Goal: Task Accomplishment & Management: Manage account settings

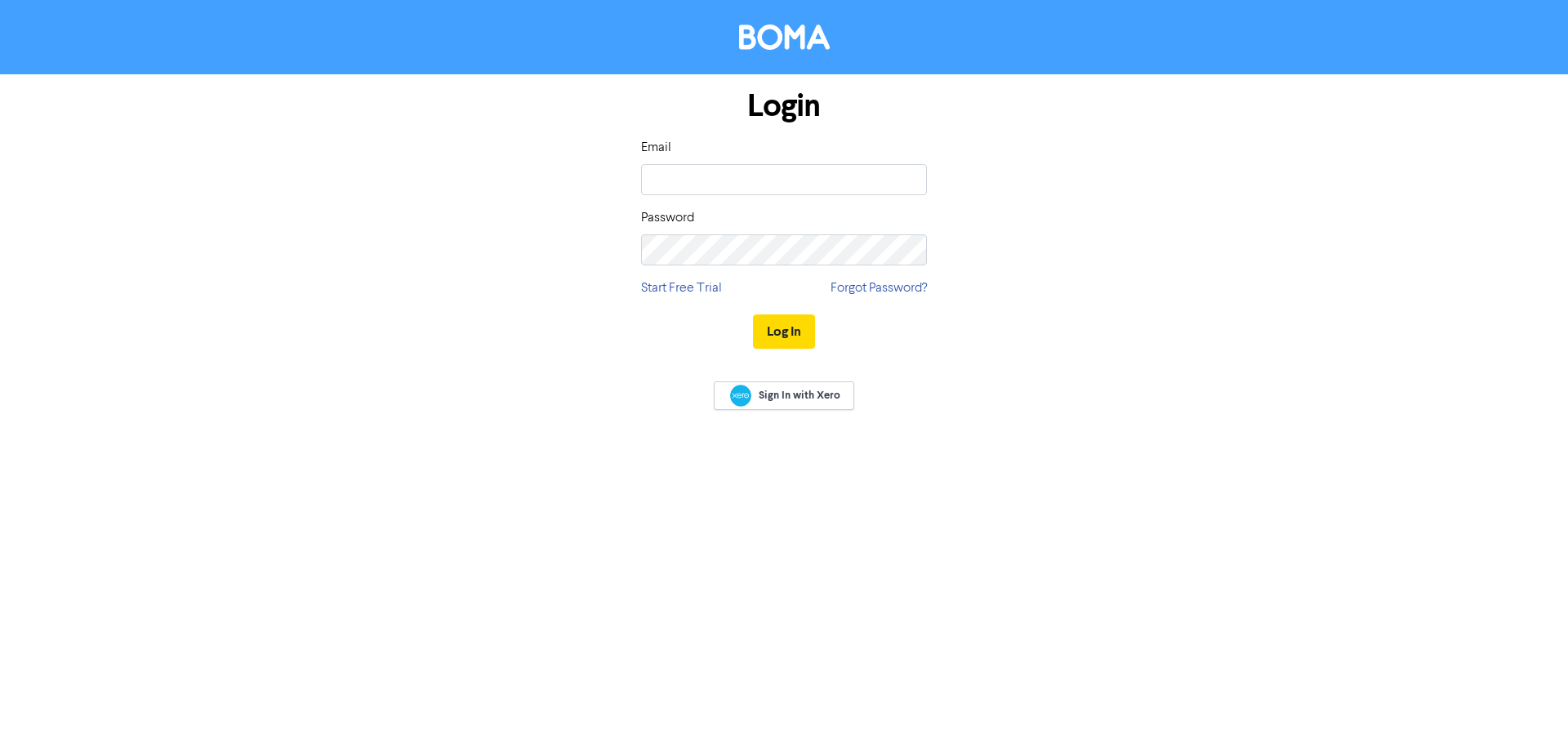
type input "[EMAIL_ADDRESS][DOMAIN_NAME]"
click at [753, 315] on button "Log In" at bounding box center [784, 332] width 62 height 35
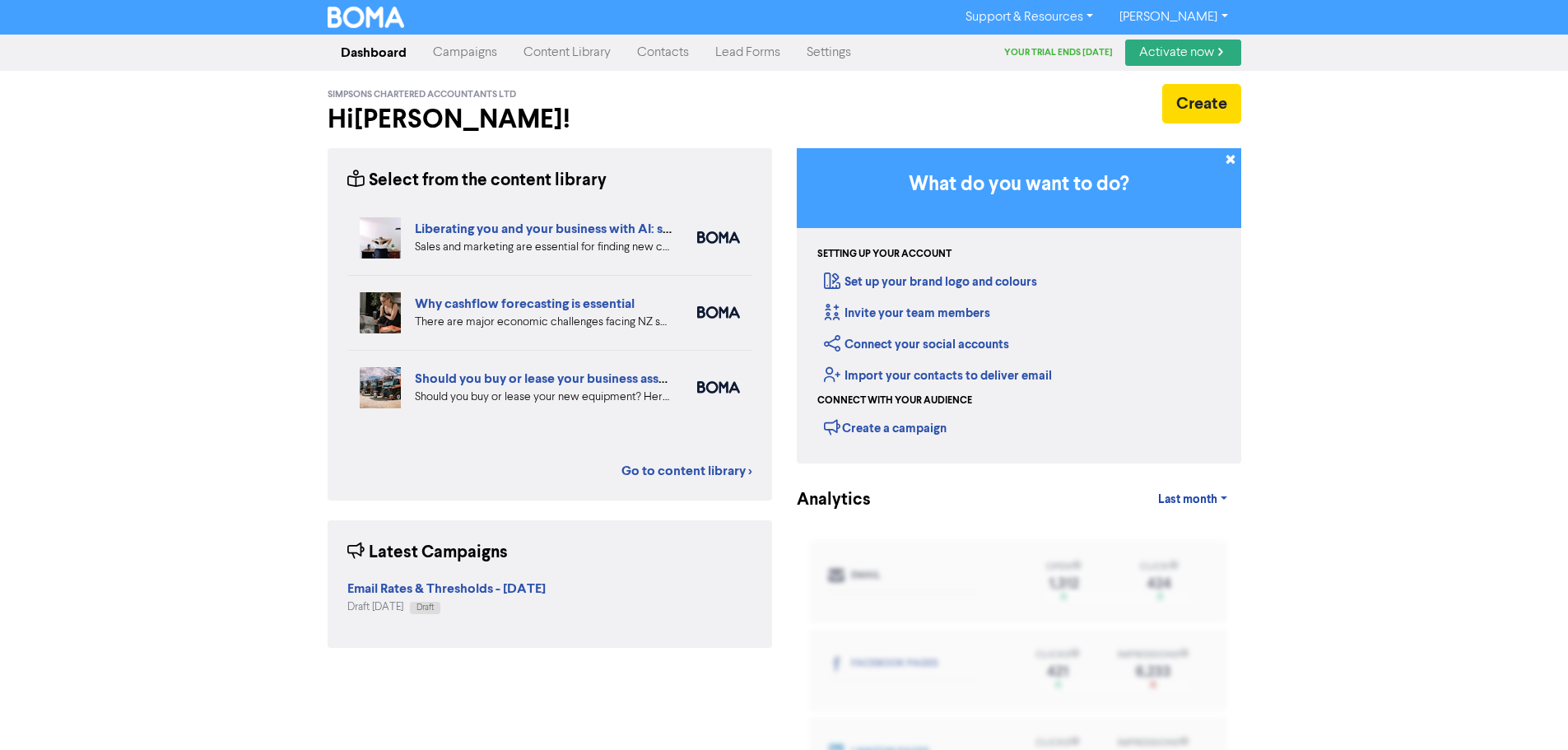
click at [664, 56] on link "Contacts" at bounding box center [663, 53] width 78 height 33
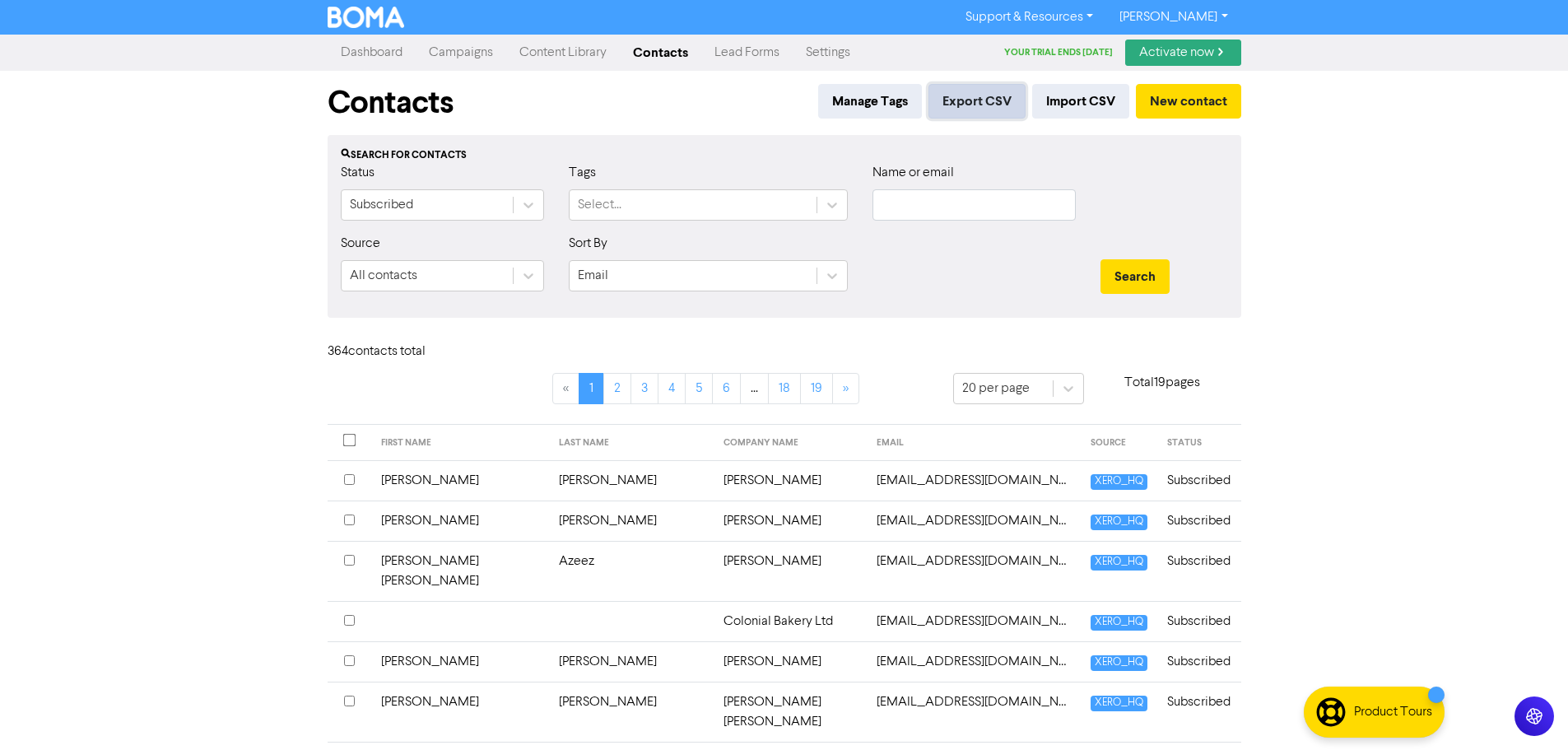
click at [990, 91] on button "Export CSV" at bounding box center [977, 101] width 97 height 35
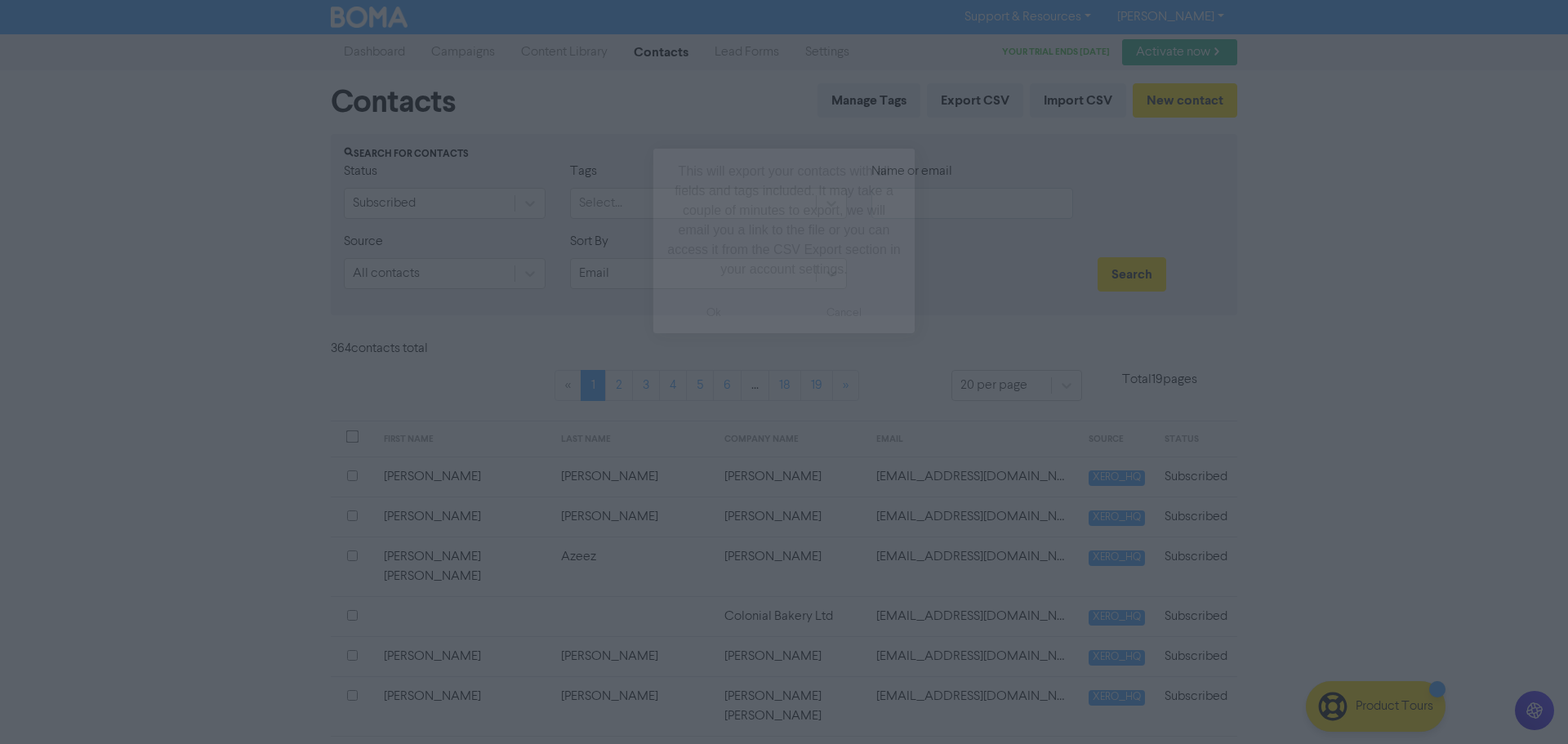
click at [709, 310] on button "ok" at bounding box center [713, 313] width 121 height 40
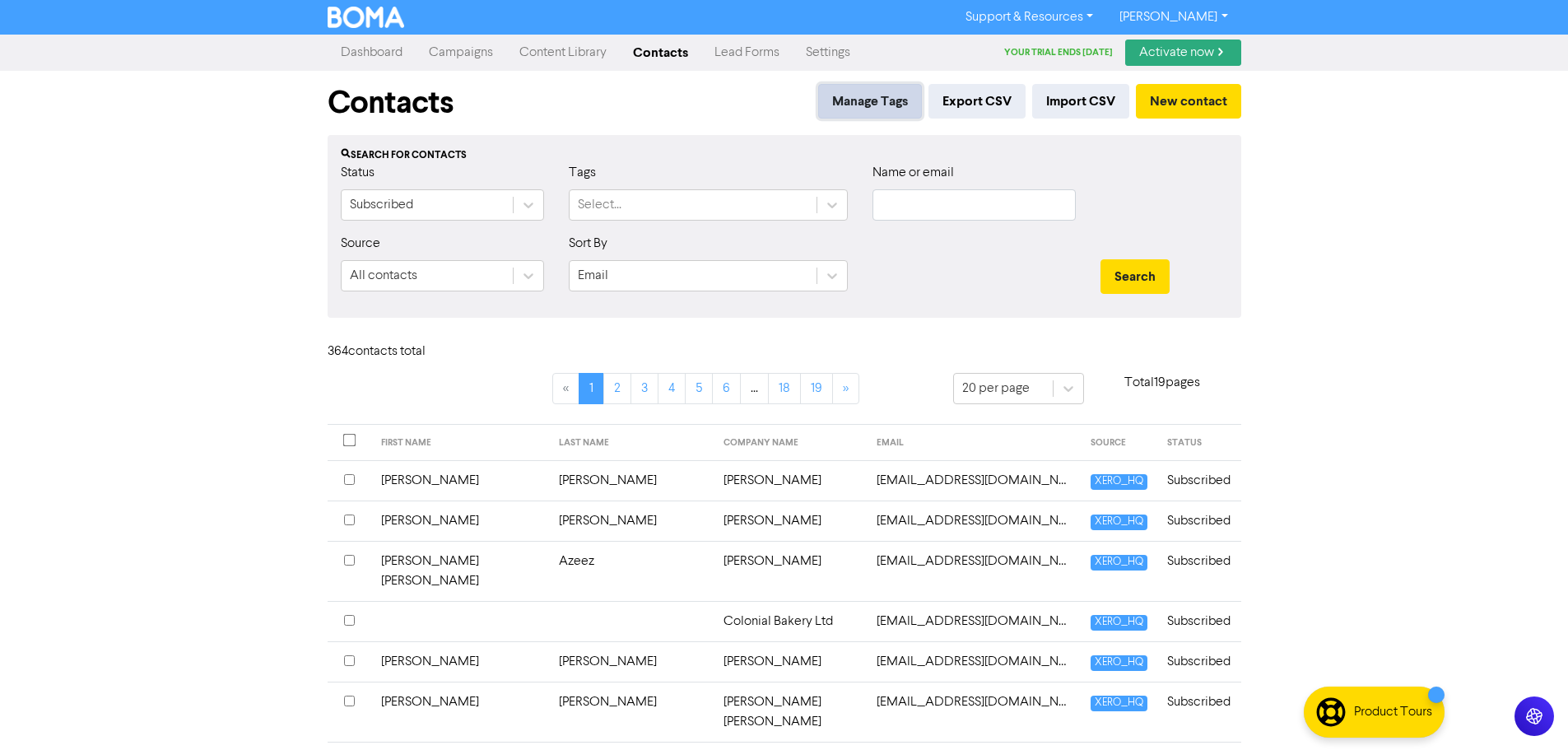
click at [866, 100] on button "Manage Tags" at bounding box center [870, 101] width 104 height 35
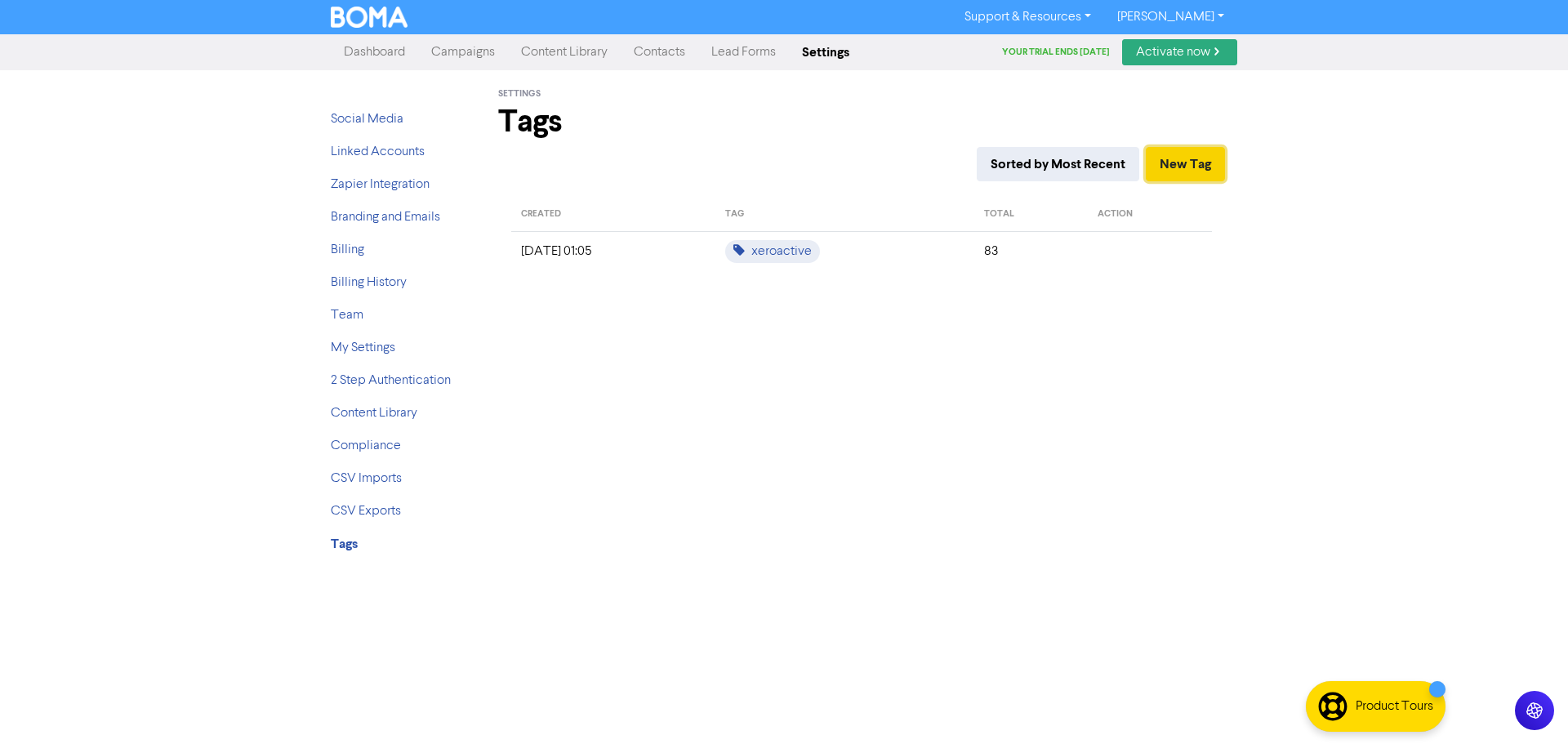
click at [1198, 164] on button "New Tag" at bounding box center [1186, 164] width 79 height 35
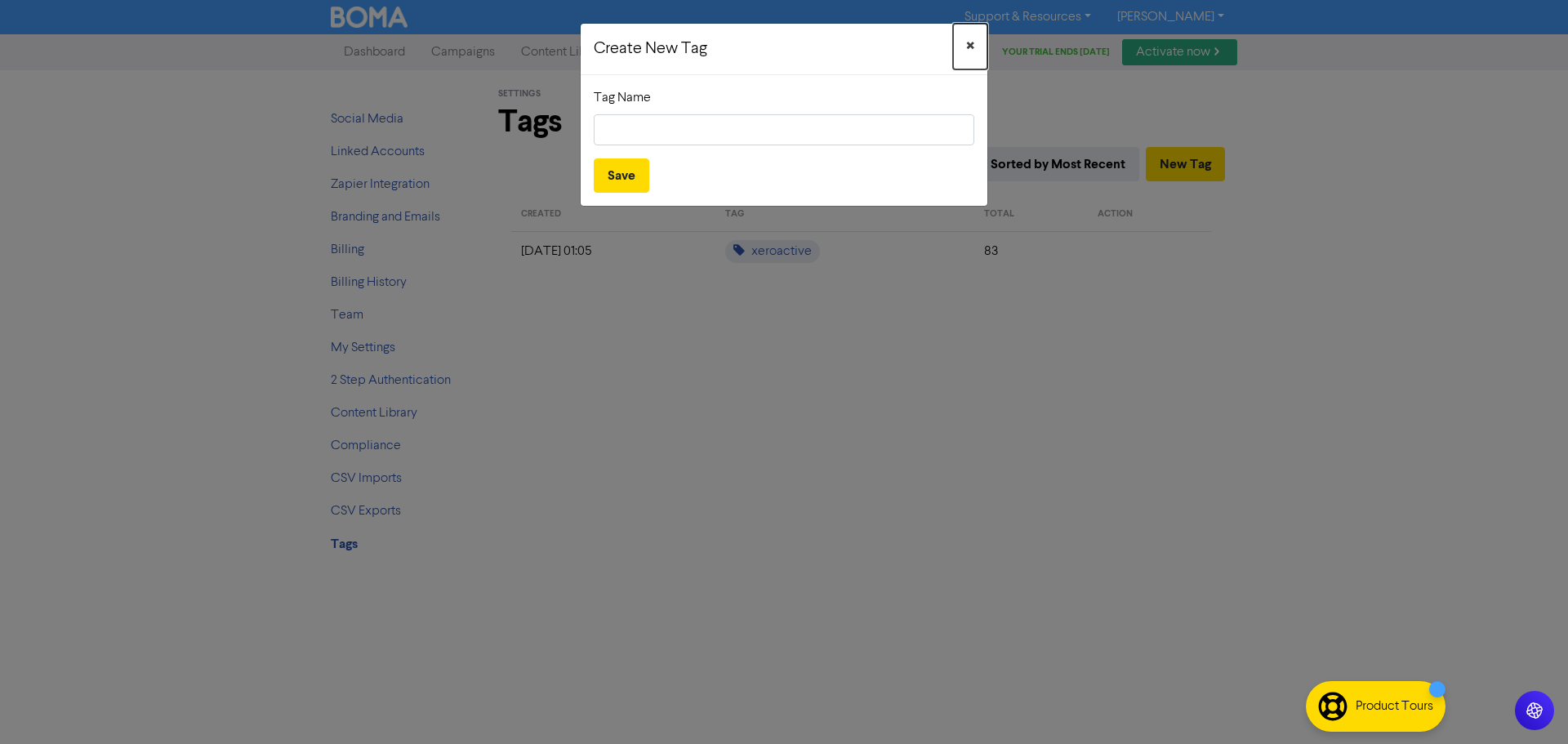
click at [979, 40] on button "×" at bounding box center [971, 46] width 35 height 46
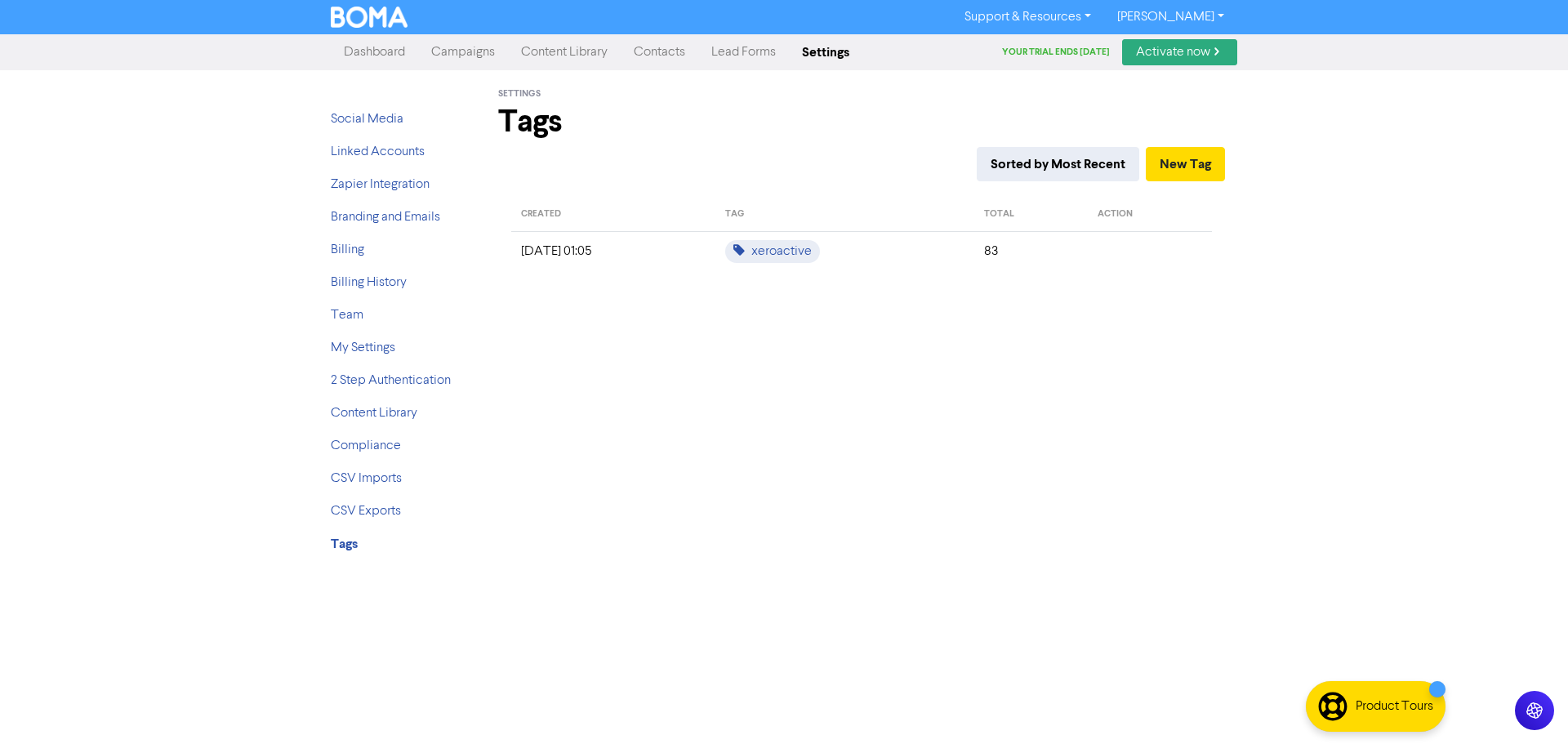
click at [664, 51] on link "Contacts" at bounding box center [660, 52] width 78 height 33
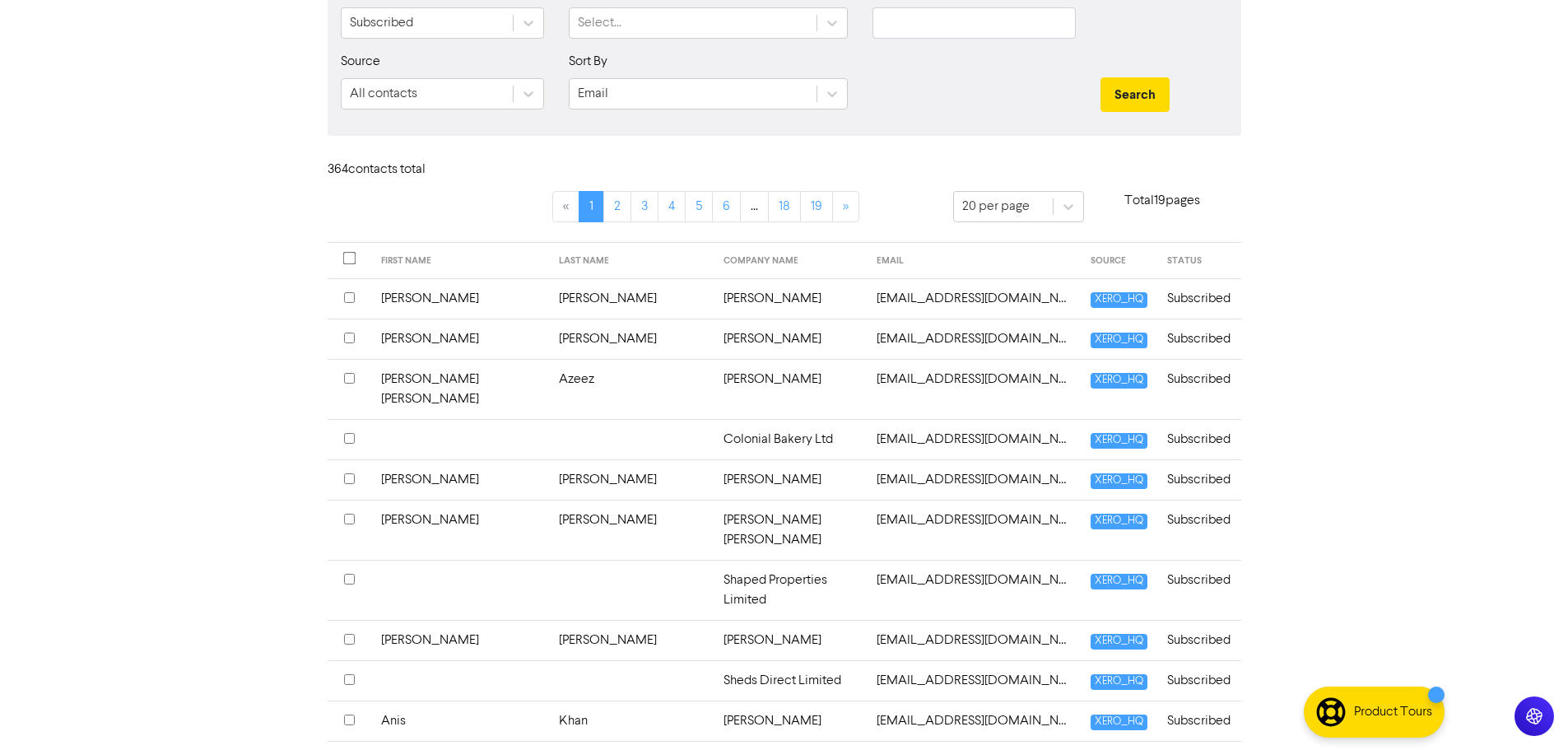
scroll to position [247, 0]
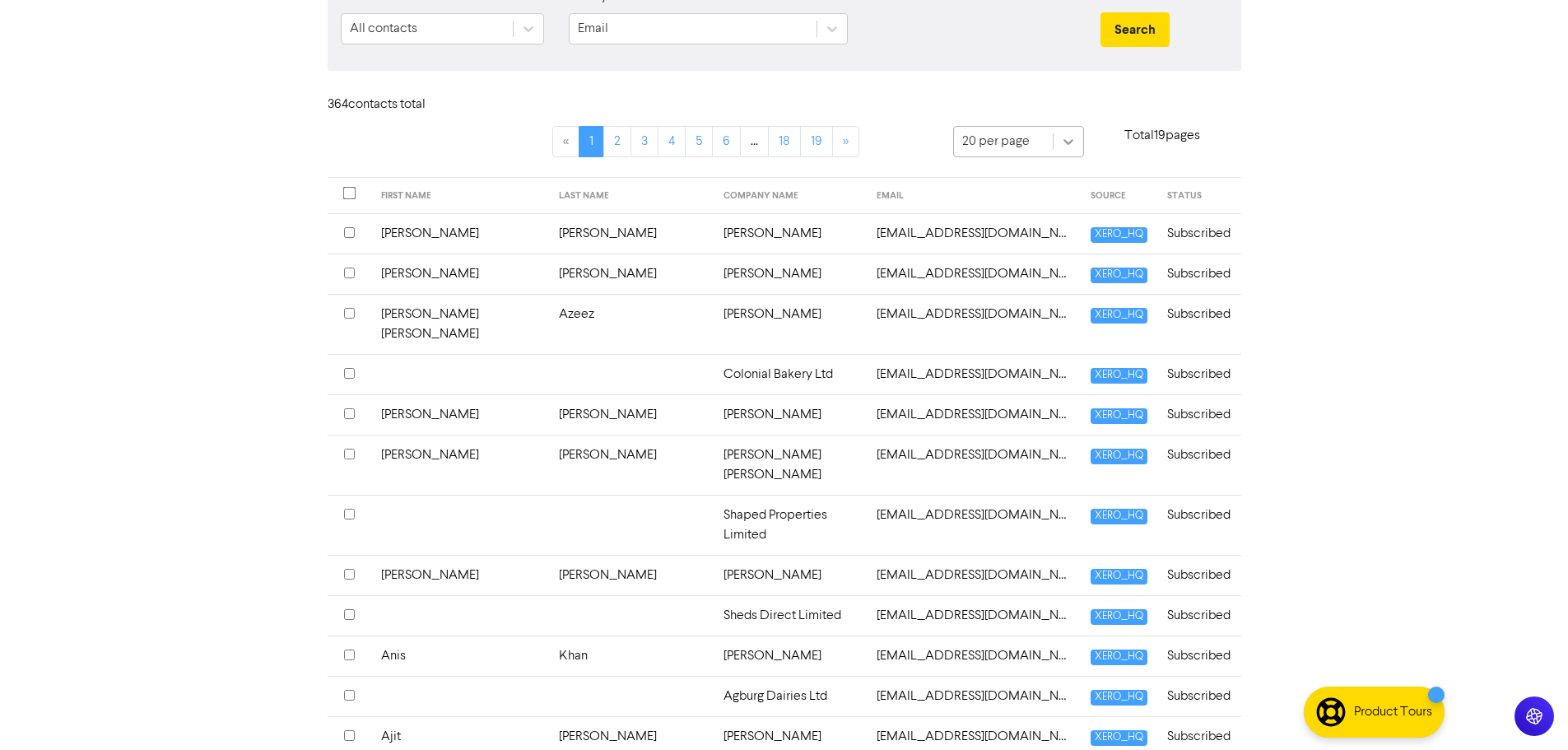
click at [1066, 134] on icon at bounding box center [1068, 141] width 16 height 16
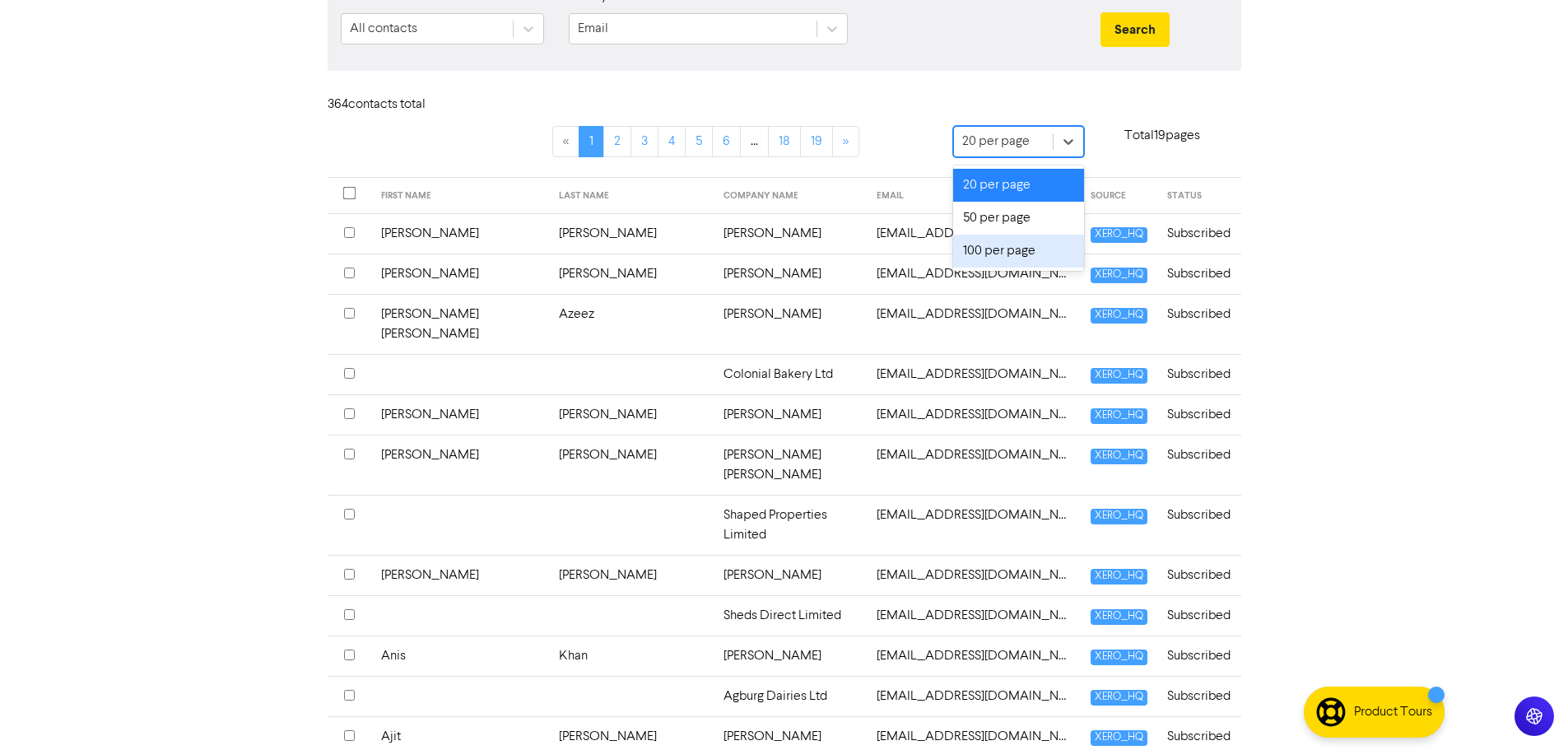
click at [1025, 256] on div "100 per page" at bounding box center [1019, 251] width 132 height 33
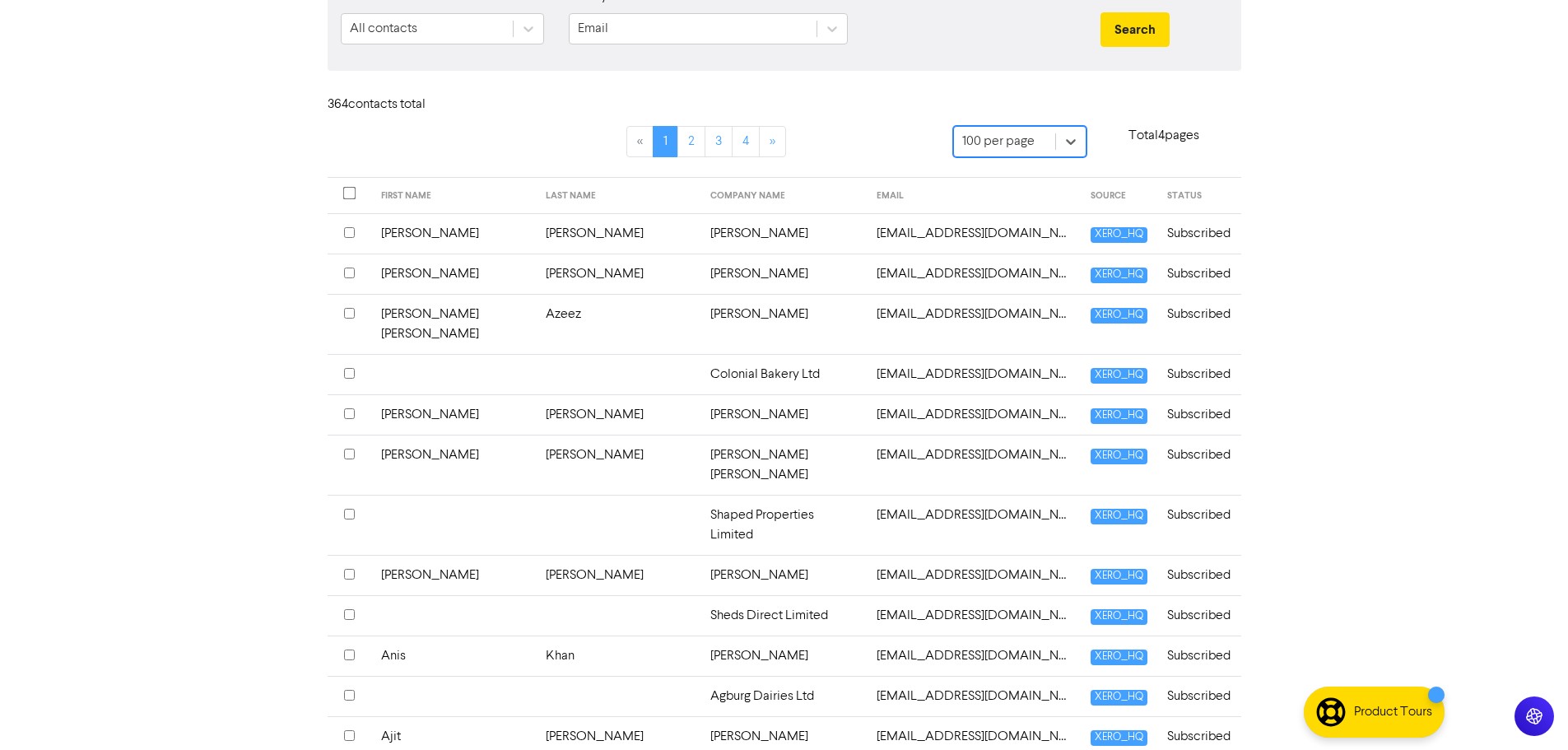
click at [701, 237] on td "[PERSON_NAME]" at bounding box center [784, 233] width 167 height 40
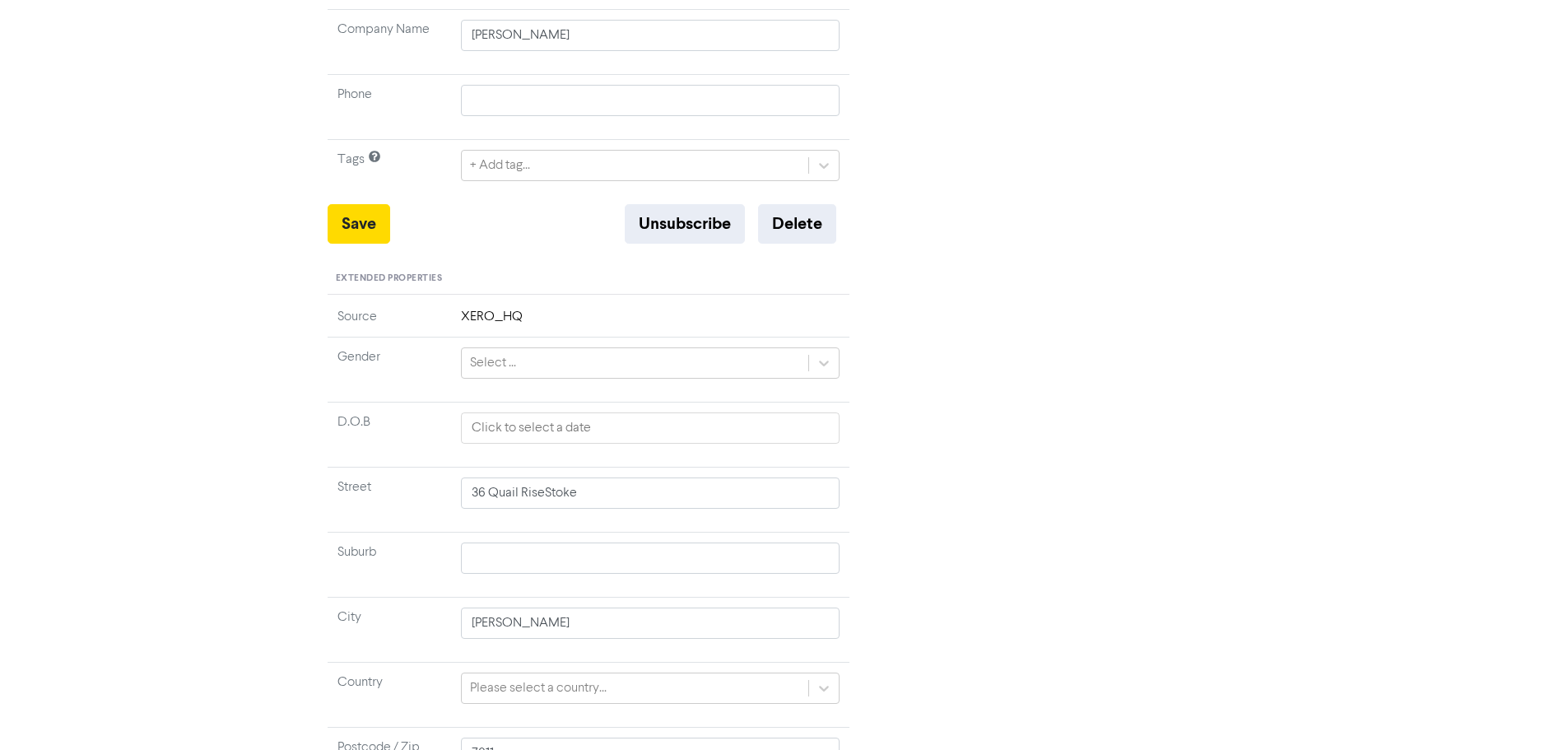
scroll to position [349, 0]
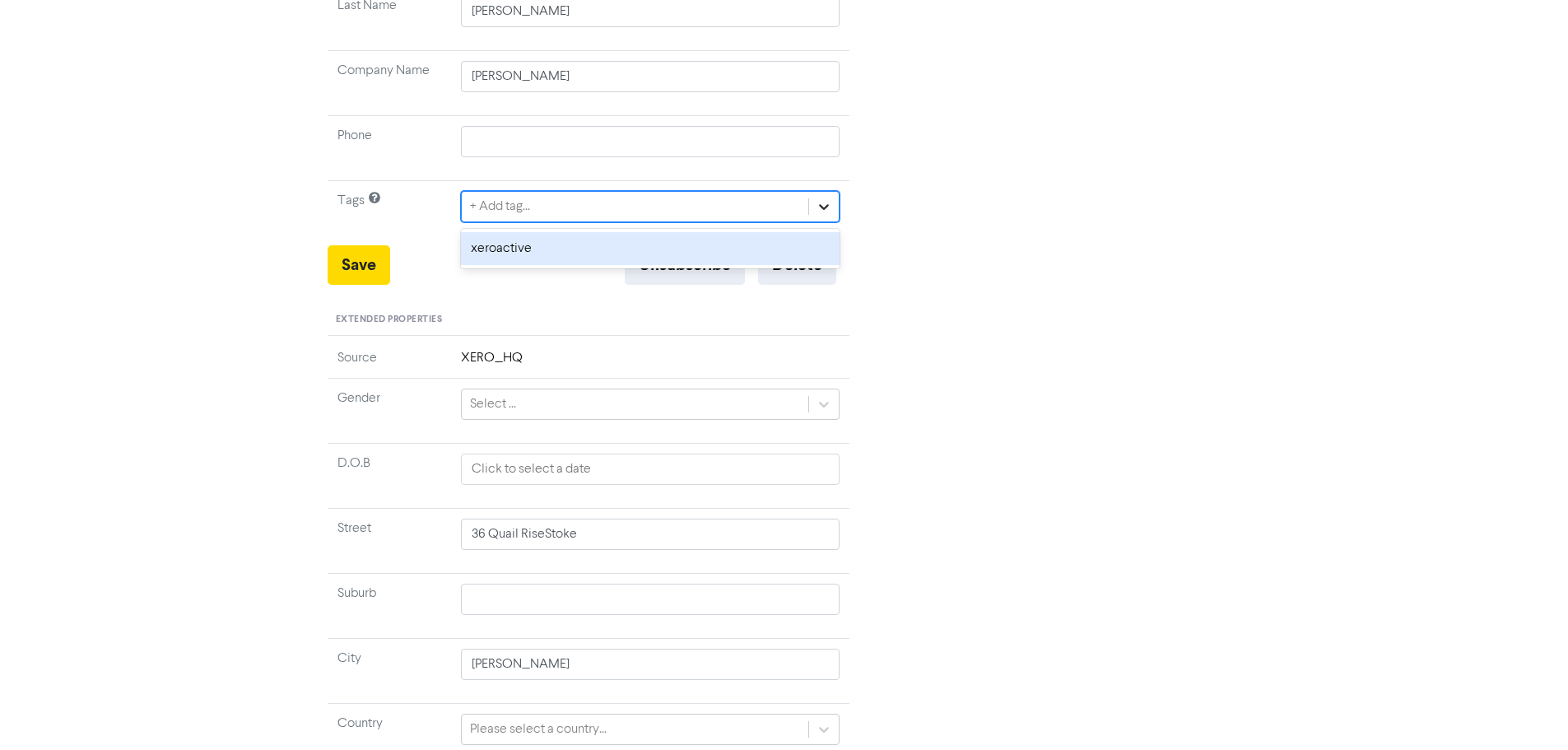
click at [834, 198] on div at bounding box center [823, 207] width 30 height 30
click at [833, 200] on div at bounding box center [823, 207] width 30 height 30
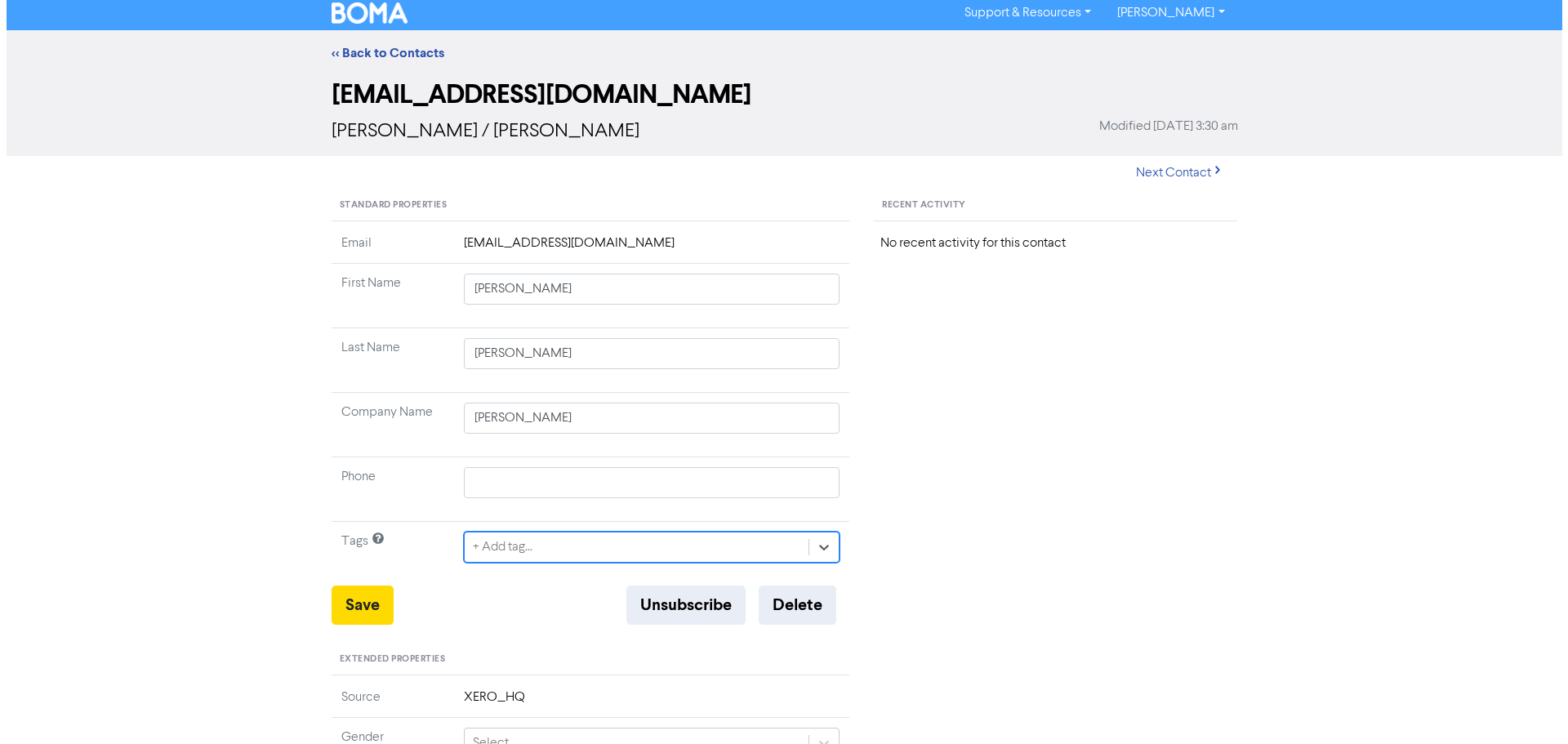
scroll to position [0, 0]
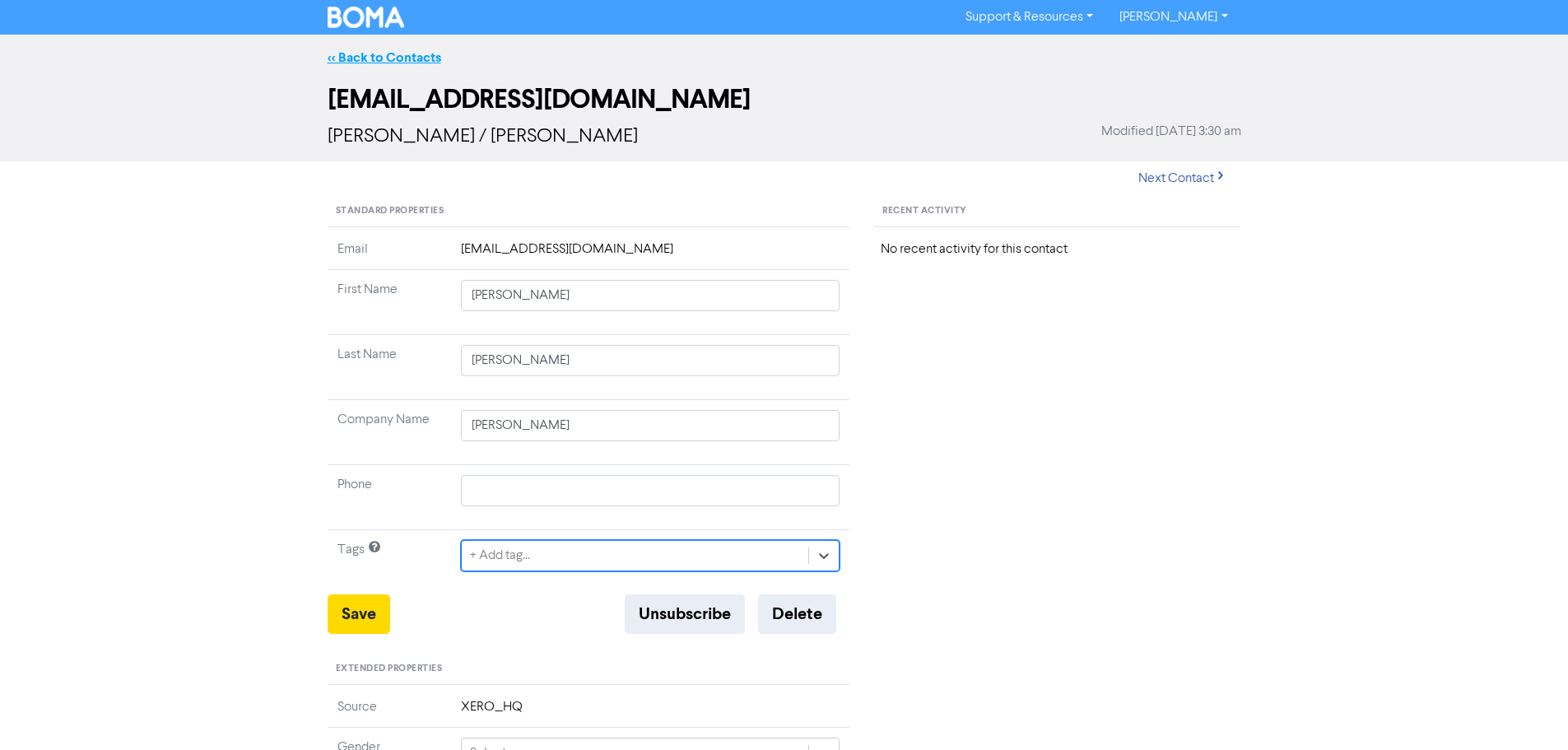
click at [419, 59] on link "<< Back to Contacts" at bounding box center [384, 57] width 114 height 16
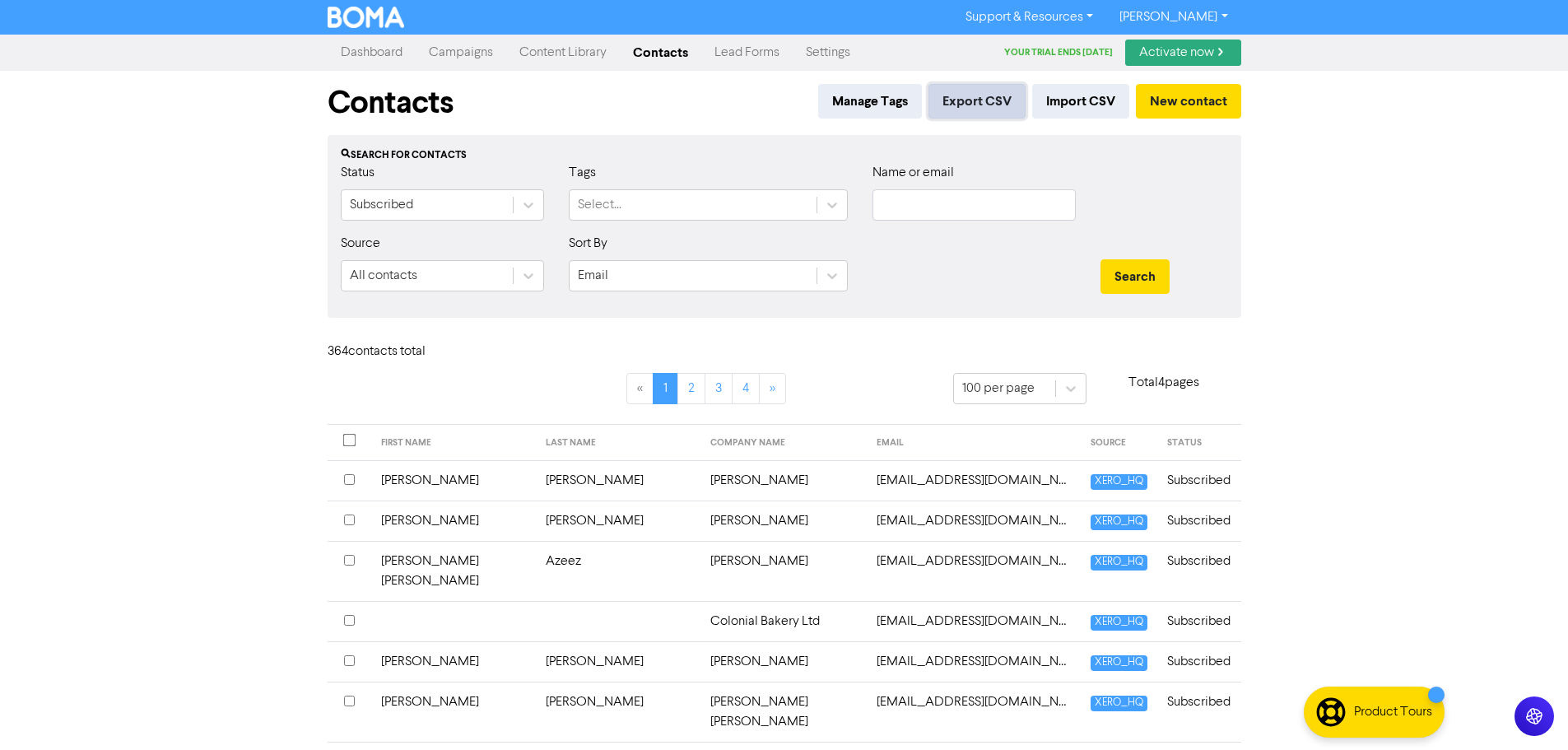
click at [974, 96] on button "Export CSV" at bounding box center [977, 101] width 97 height 35
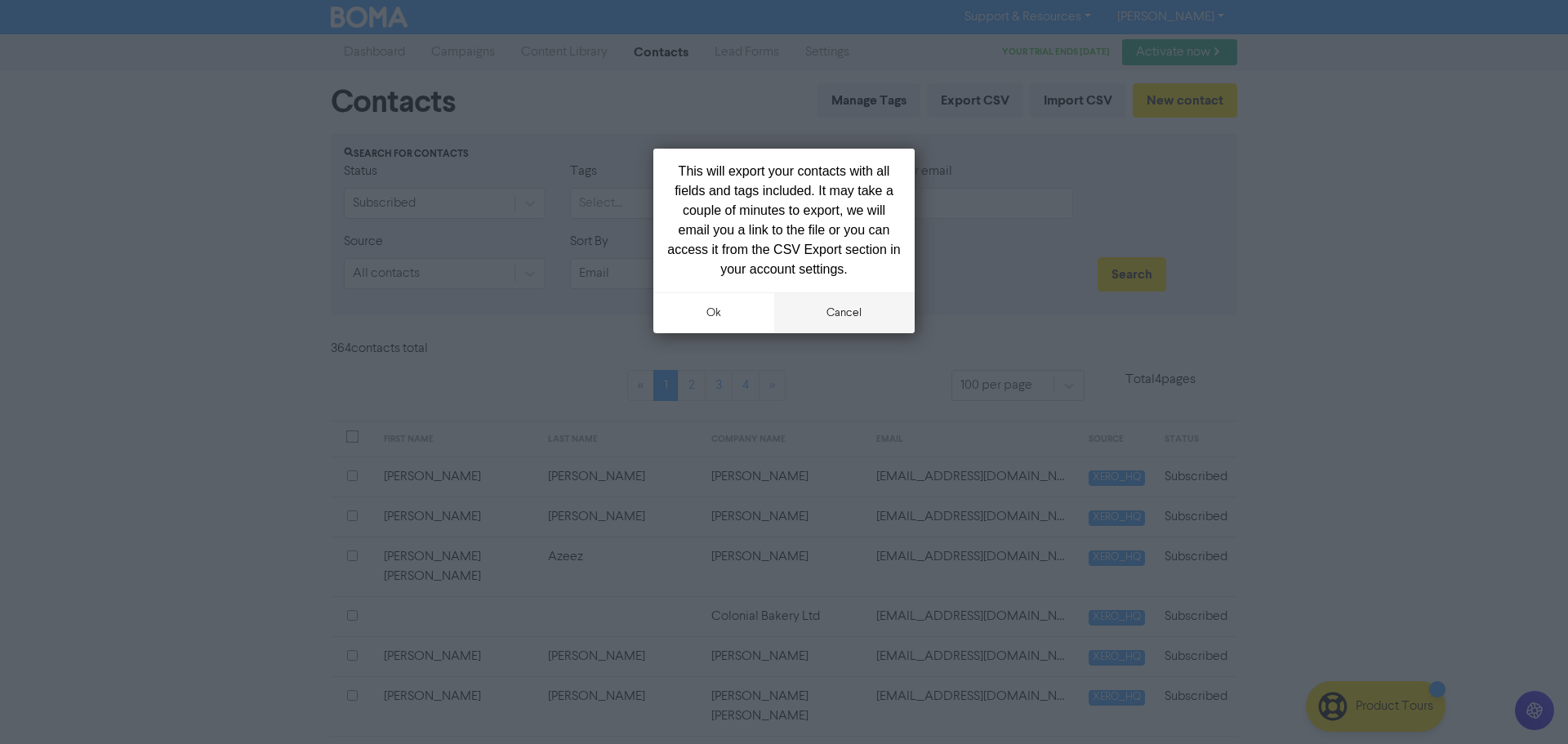
click at [855, 309] on button "cancel" at bounding box center [845, 313] width 141 height 40
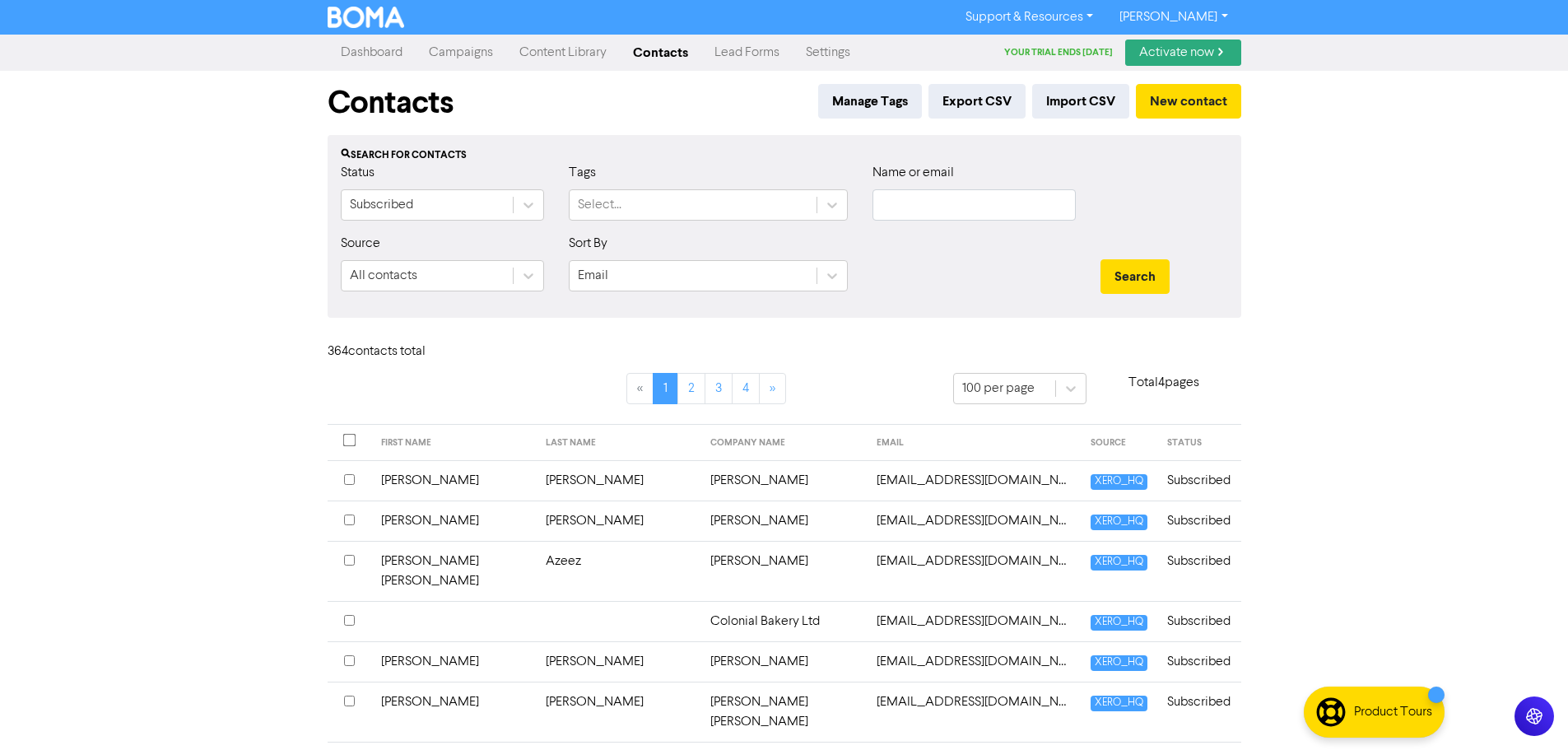
click at [377, 46] on link "Dashboard" at bounding box center [372, 53] width 88 height 33
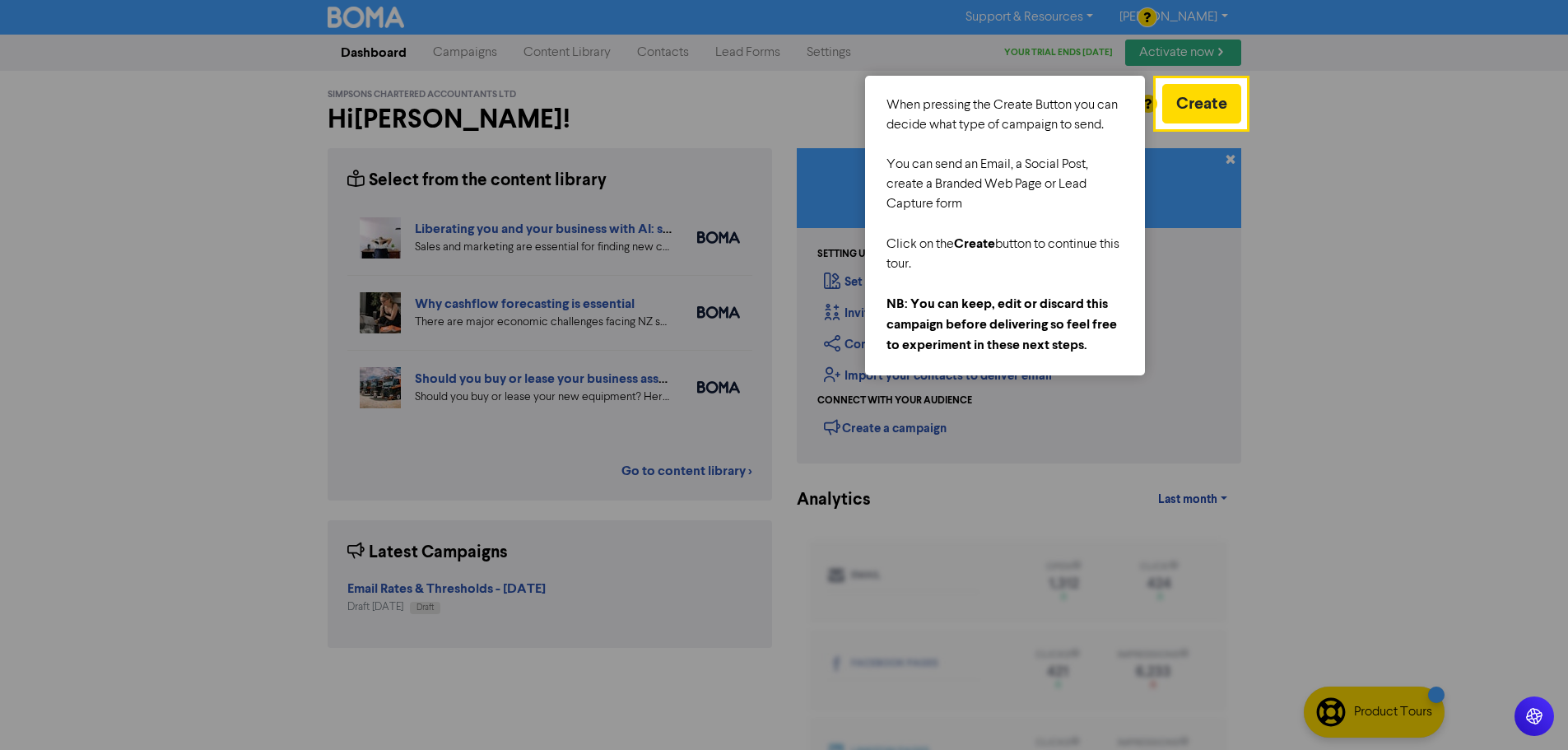
click at [822, 50] on div at bounding box center [578, 419] width 1157 height 839
click at [820, 107] on div at bounding box center [578, 419] width 1157 height 839
click at [1360, 279] on div at bounding box center [1406, 419] width 323 height 839
click at [1299, 127] on div at bounding box center [1406, 419] width 323 height 839
click at [1319, 125] on div at bounding box center [1406, 419] width 323 height 839
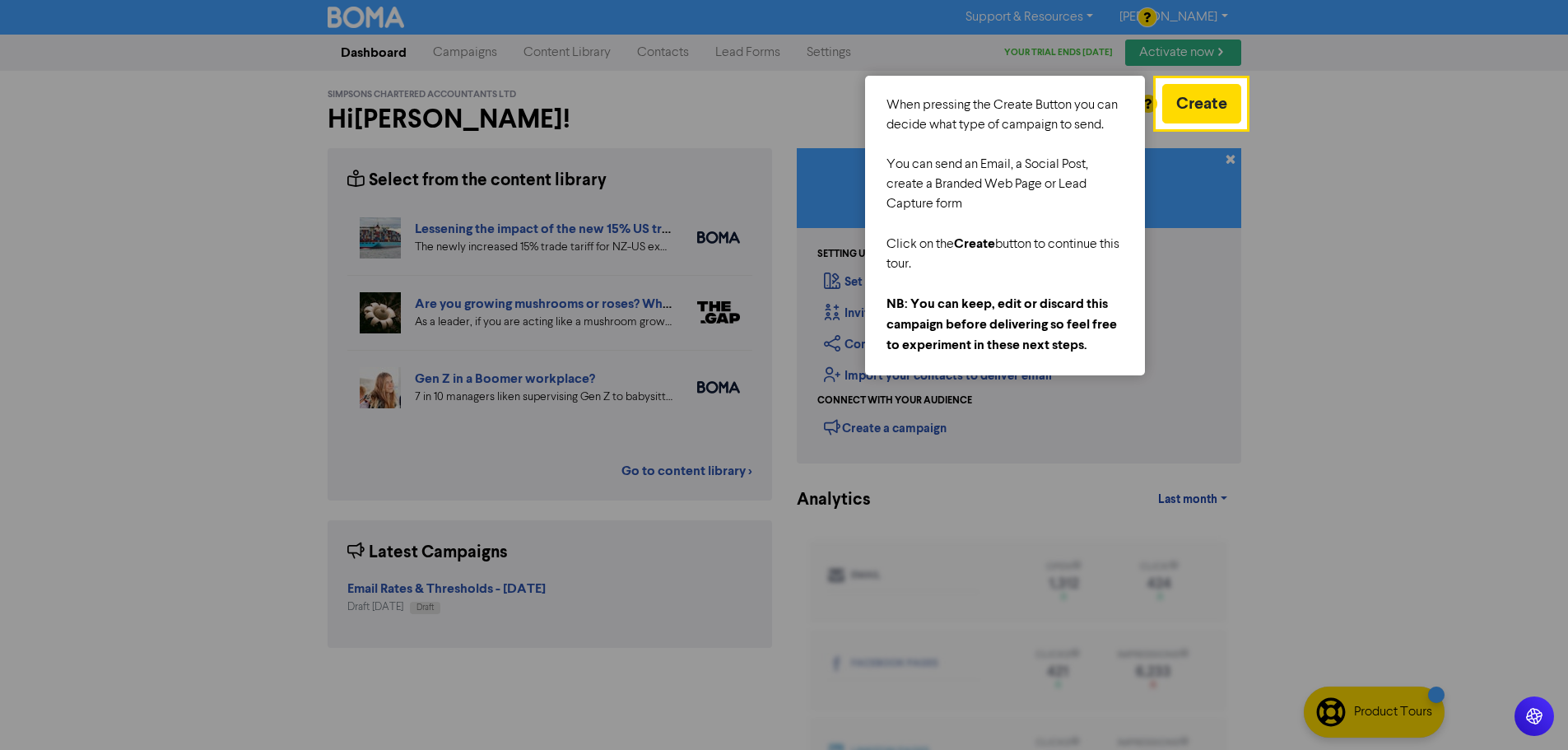
click at [110, 260] on div at bounding box center [578, 419] width 1157 height 839
drag, startPoint x: 1039, startPoint y: 124, endPoint x: 1049, endPoint y: 94, distance: 31.6
click at [1049, 94] on div "When pressing the Create Button you can decide what type of campaign to send. Y…" at bounding box center [1004, 225] width 280 height 299
click at [787, 99] on div at bounding box center [578, 419] width 1157 height 839
click at [803, 108] on div at bounding box center [578, 419] width 1157 height 839
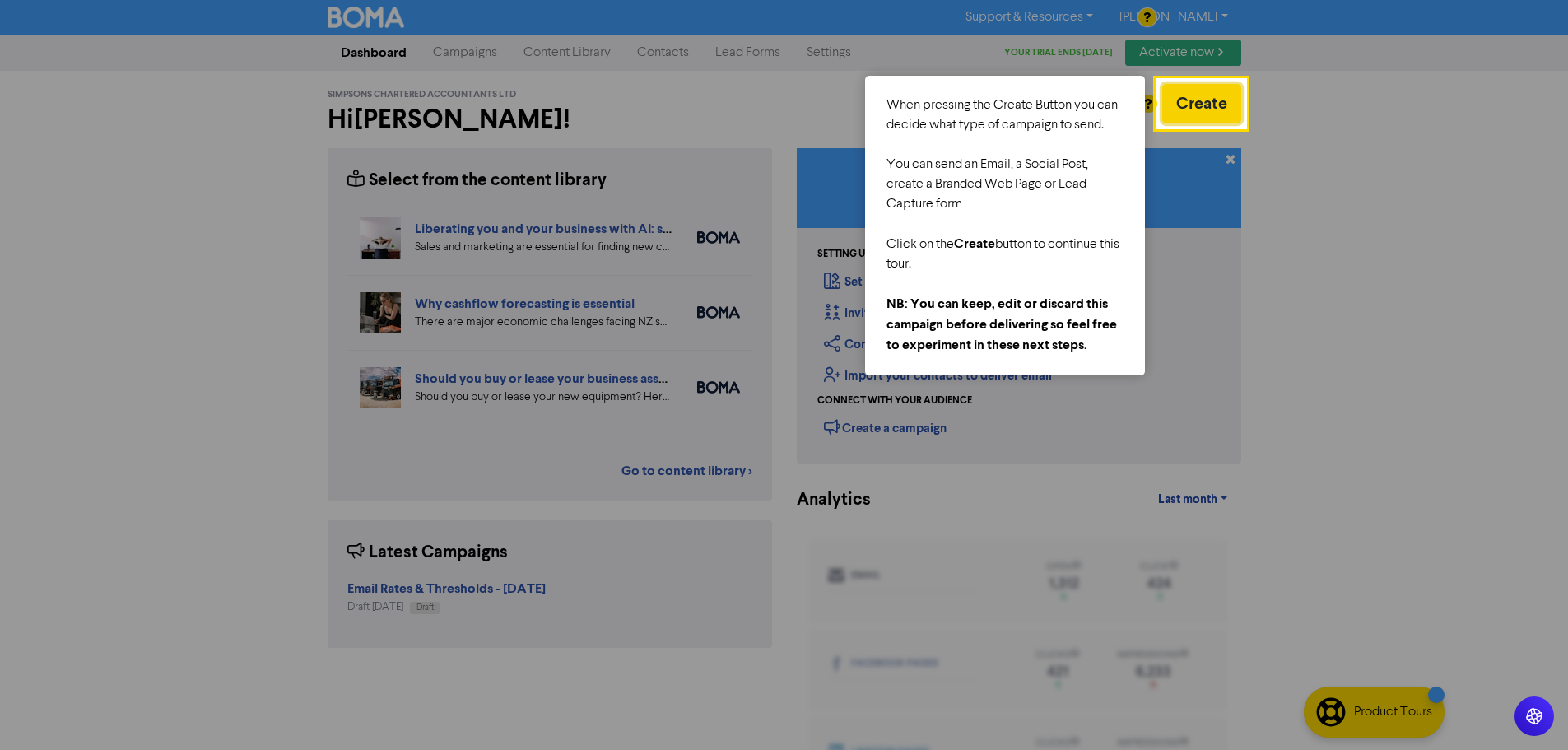
click at [1233, 92] on button "Create" at bounding box center [1202, 104] width 79 height 39
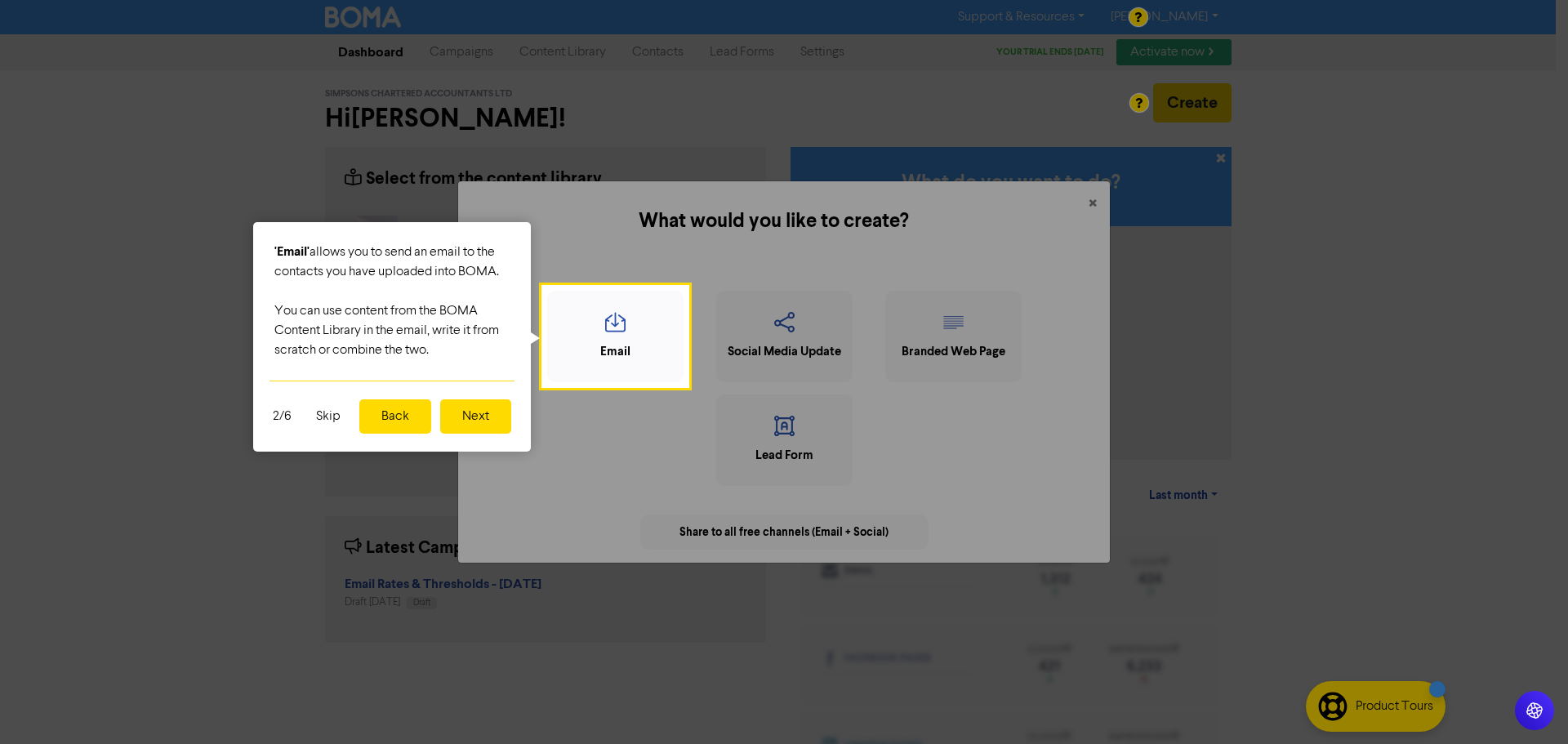
click at [320, 418] on button "Skip" at bounding box center [328, 416] width 44 height 35
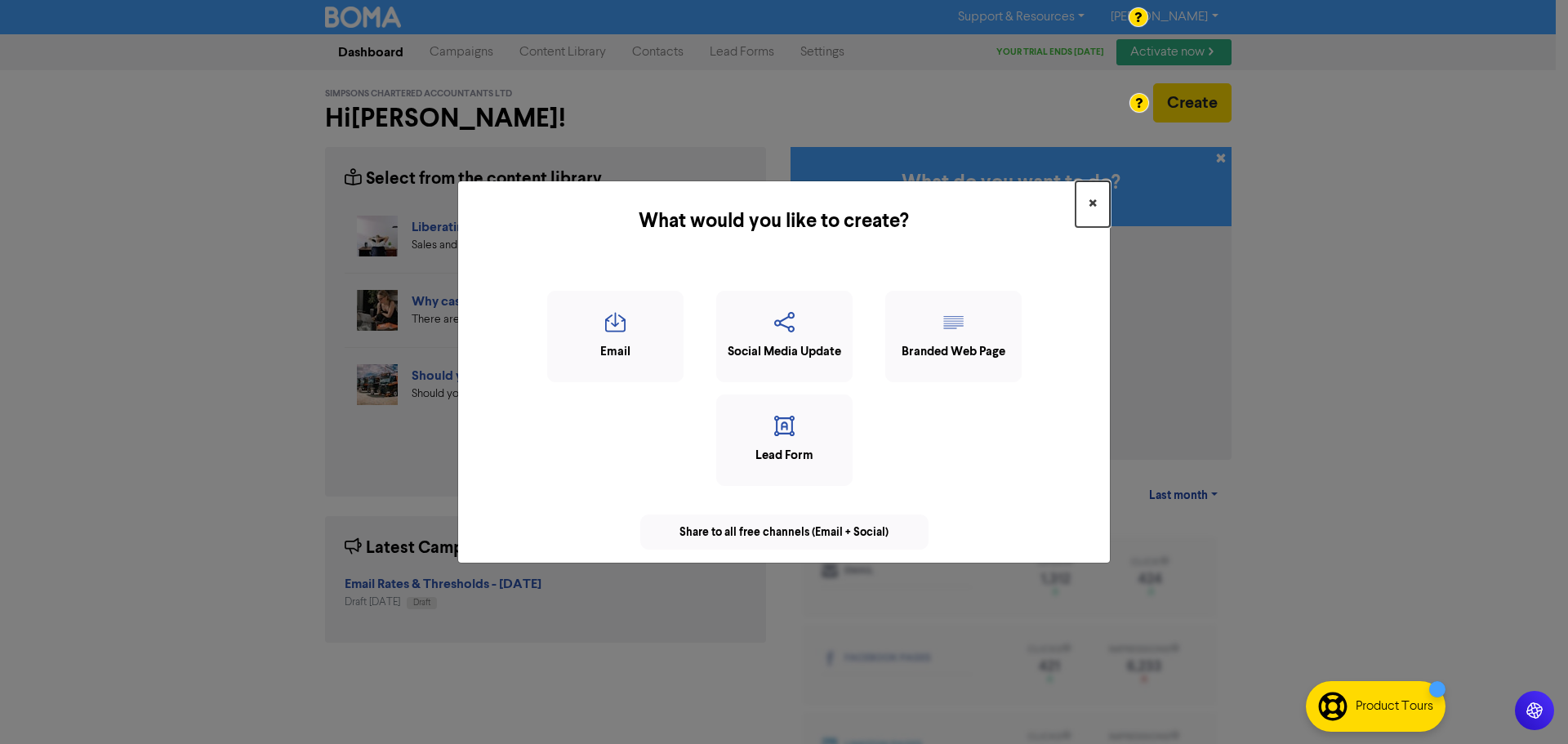
click at [1098, 201] on button "×" at bounding box center [1093, 204] width 35 height 46
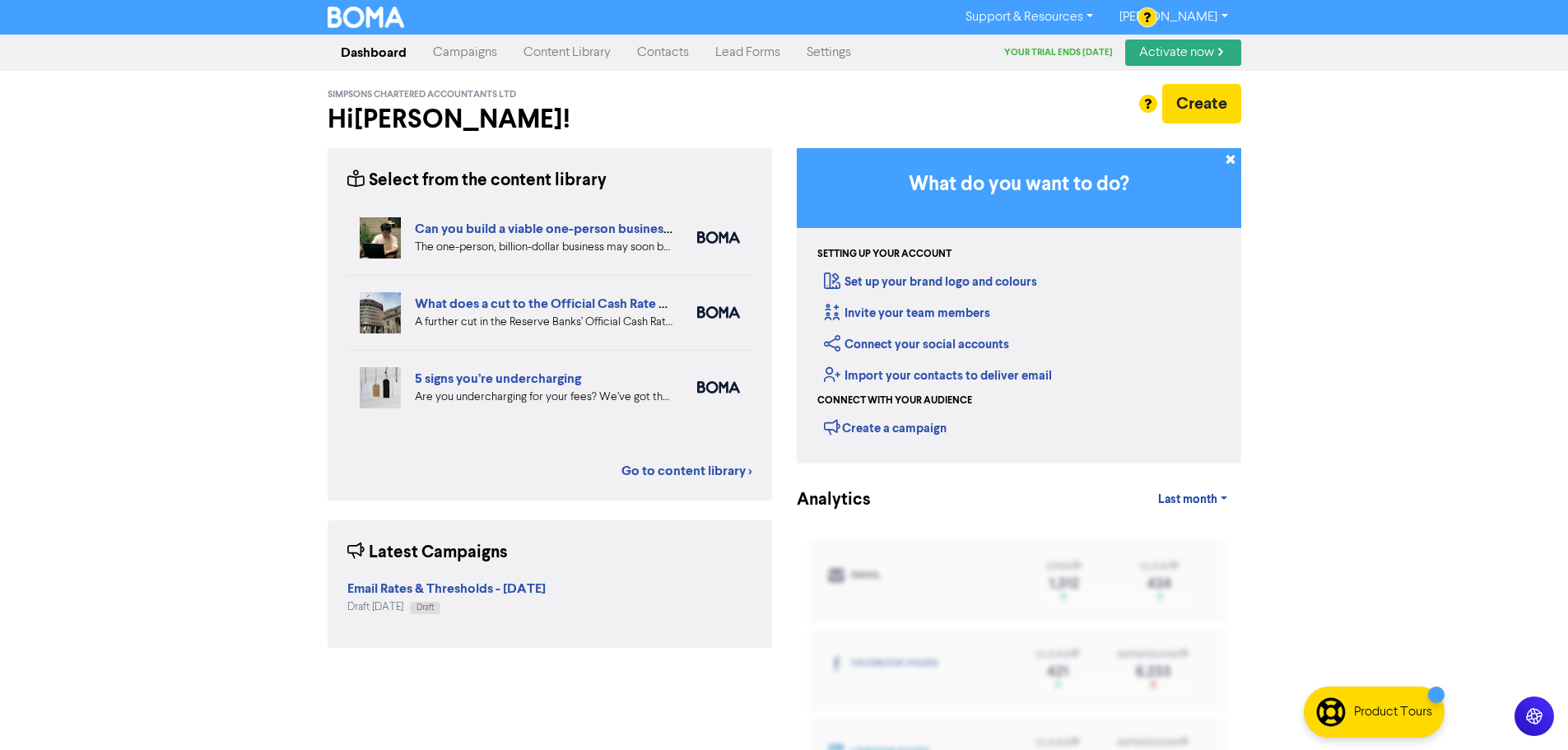
click at [835, 47] on link "Settings" at bounding box center [828, 53] width 71 height 33
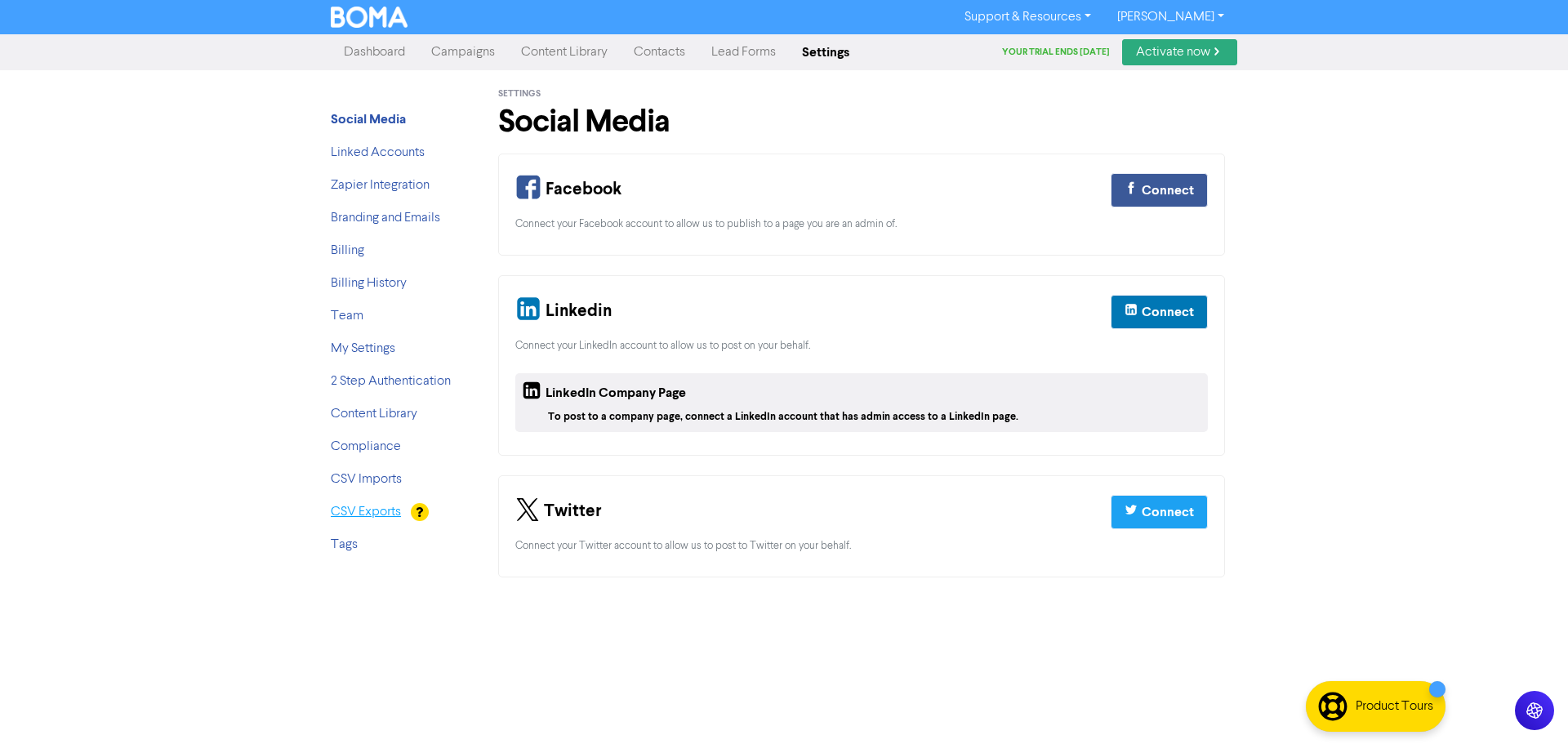
click at [381, 514] on link "CSV Exports" at bounding box center [365, 511] width 70 height 13
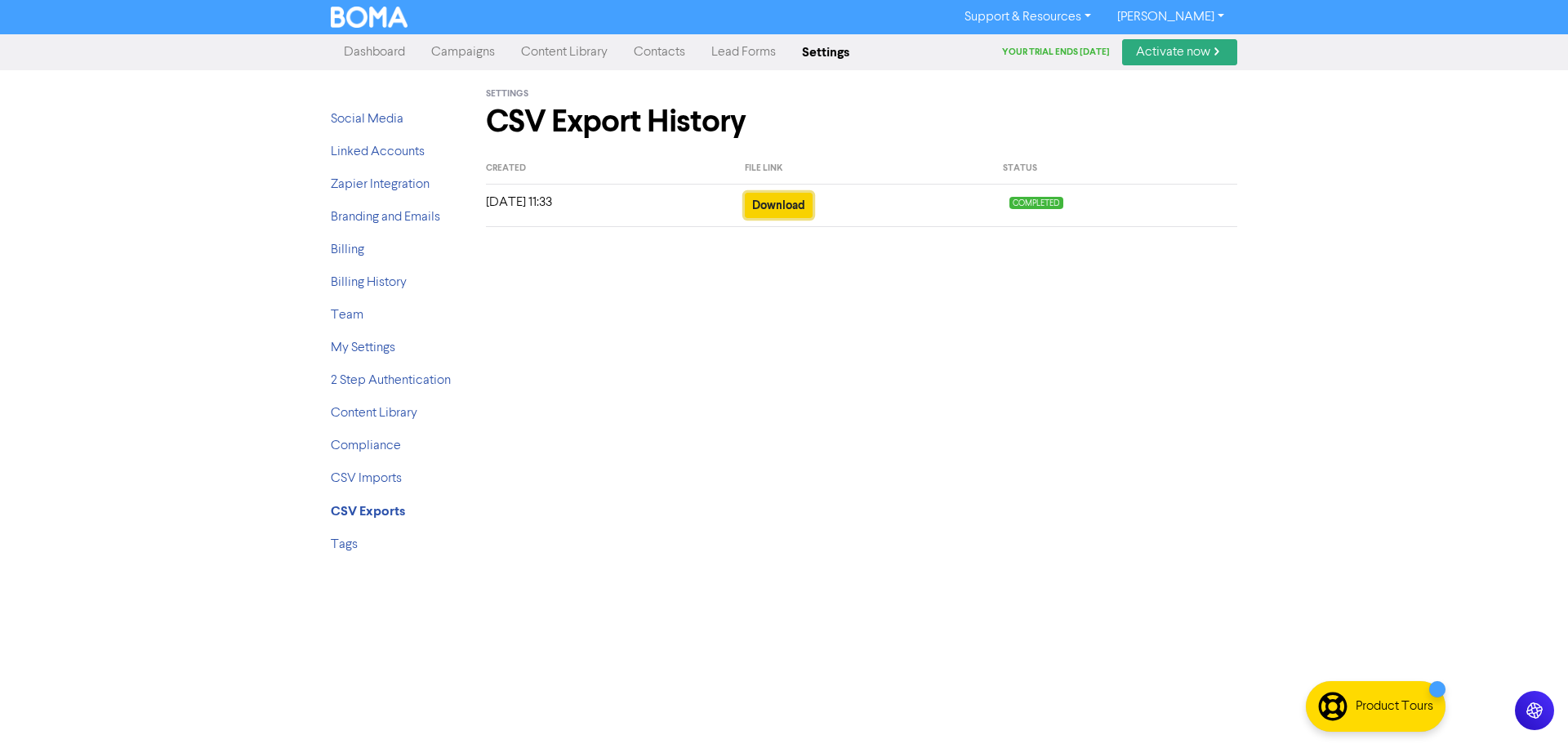
click at [772, 202] on button "Download" at bounding box center [779, 205] width 68 height 25
click at [656, 40] on link "Contacts" at bounding box center [660, 52] width 78 height 33
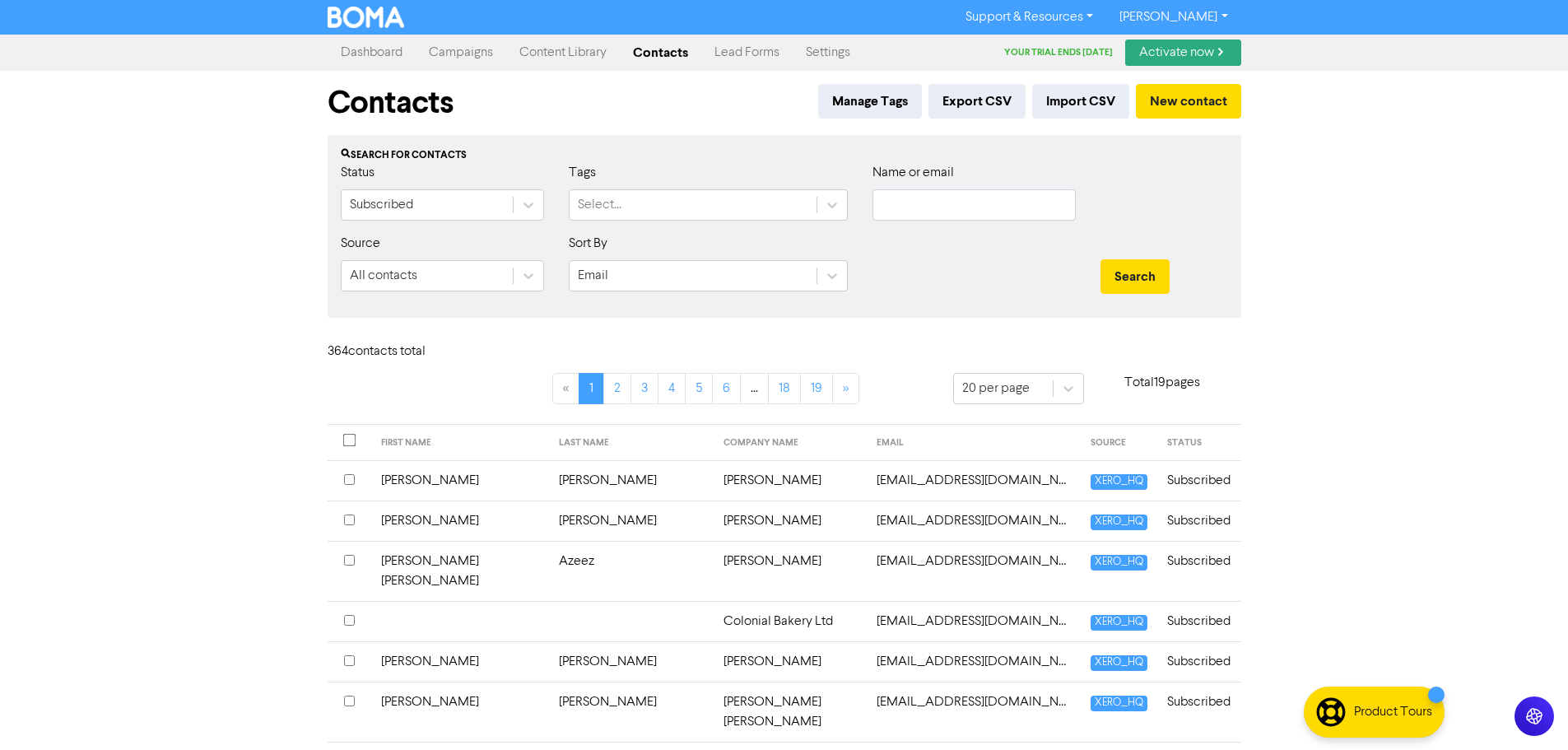
click at [1086, 13] on link "Support & Resources" at bounding box center [1029, 17] width 154 height 26
click at [1062, 76] on button "FAQ & Guides" at bounding box center [1031, 69] width 155 height 20
click at [1082, 99] on button "Import CSV" at bounding box center [1081, 101] width 97 height 35
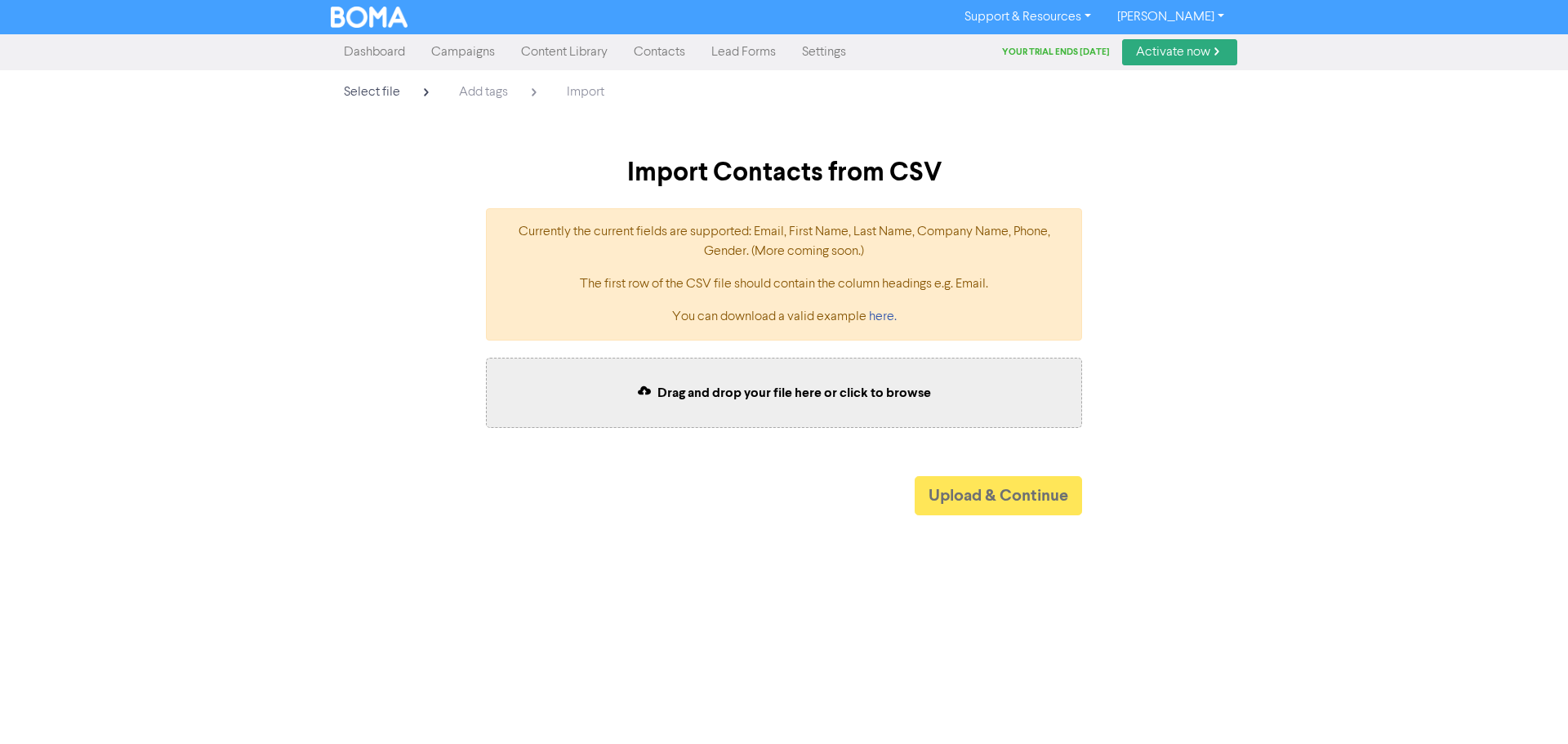
click at [289, 369] on div "Select file Add tags Import Import Contacts from CSV Currently the current fiel…" at bounding box center [784, 293] width 1568 height 445
click at [376, 51] on link "Dashboard" at bounding box center [375, 52] width 88 height 33
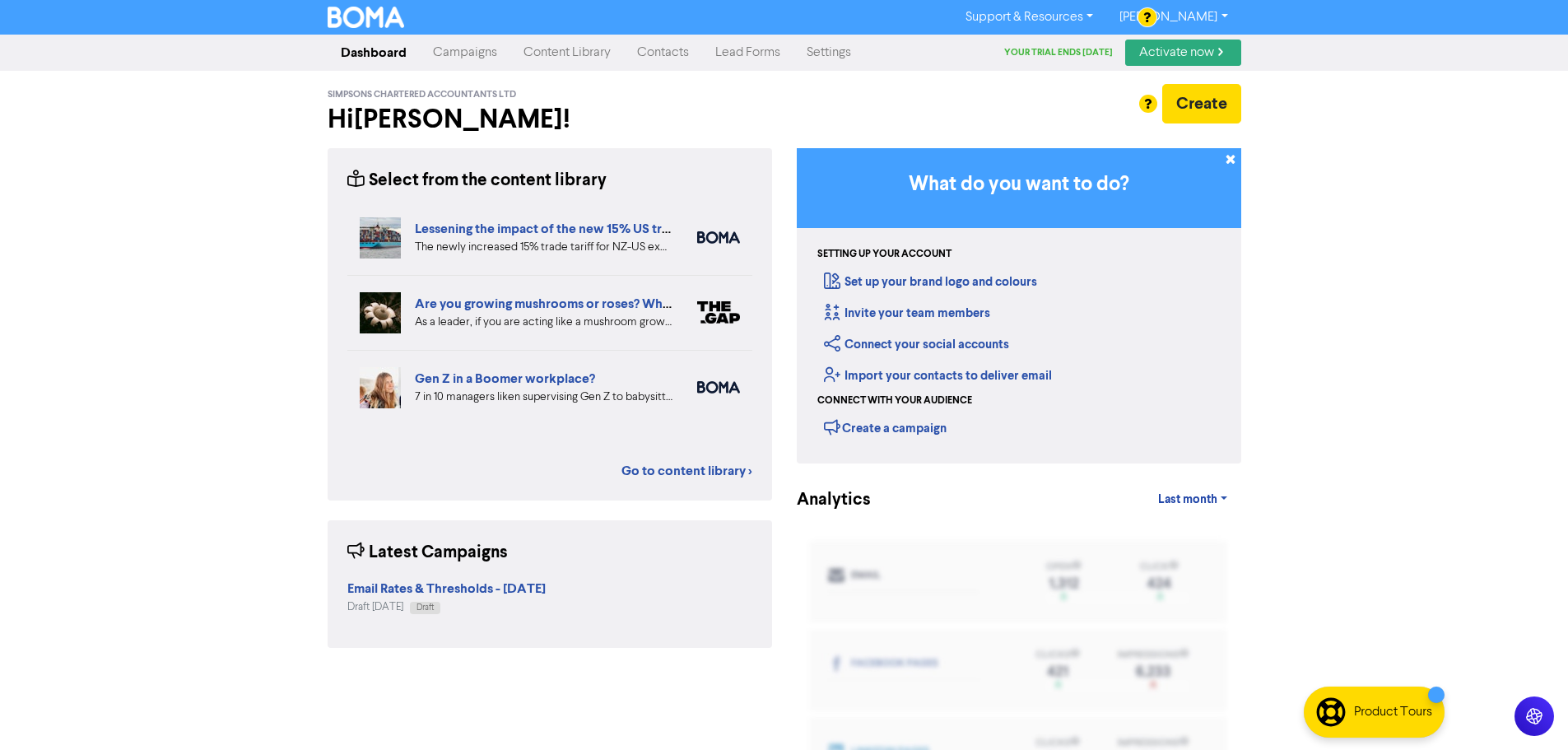
click at [654, 48] on link "Contacts" at bounding box center [663, 53] width 78 height 33
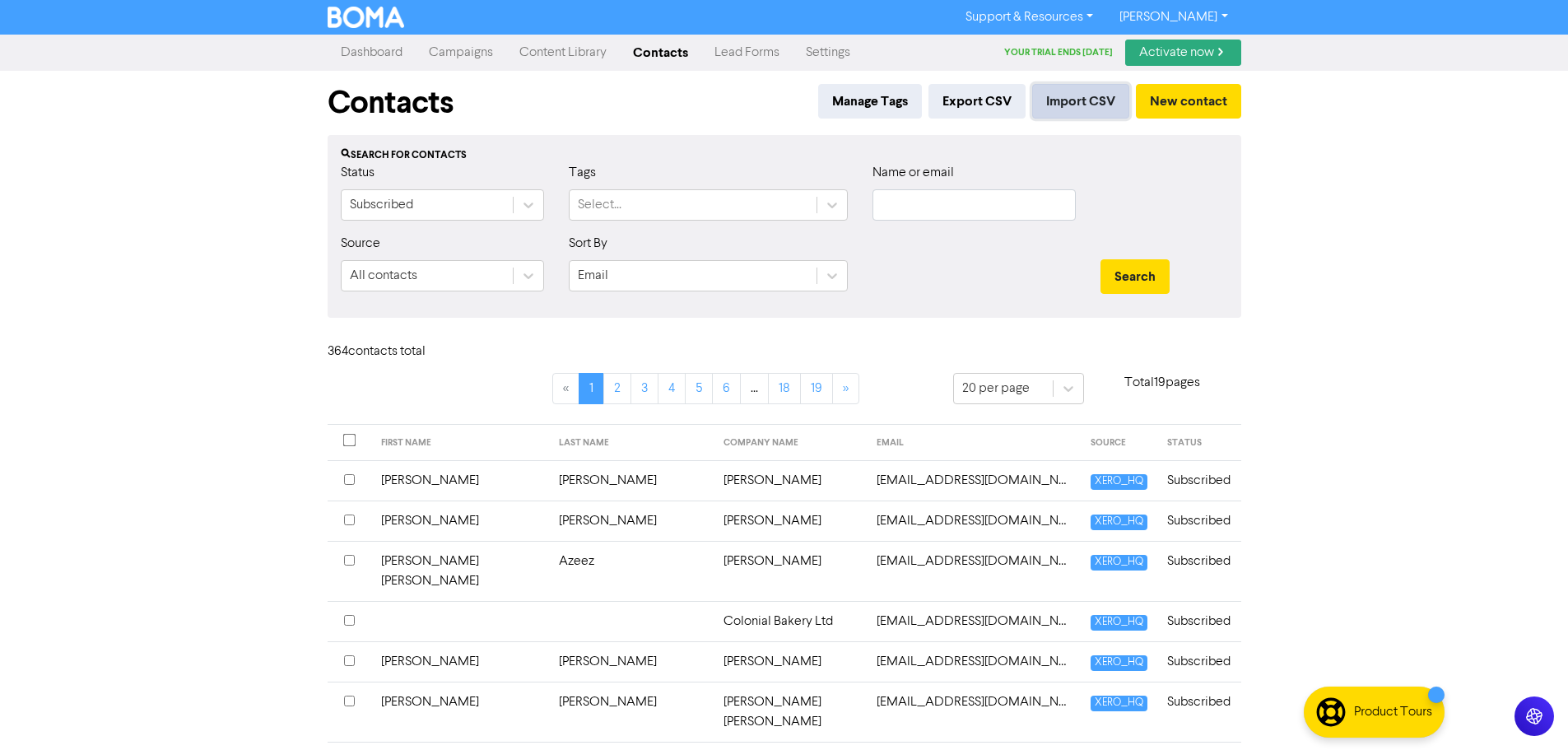
click at [1070, 101] on button "Import CSV" at bounding box center [1081, 101] width 97 height 35
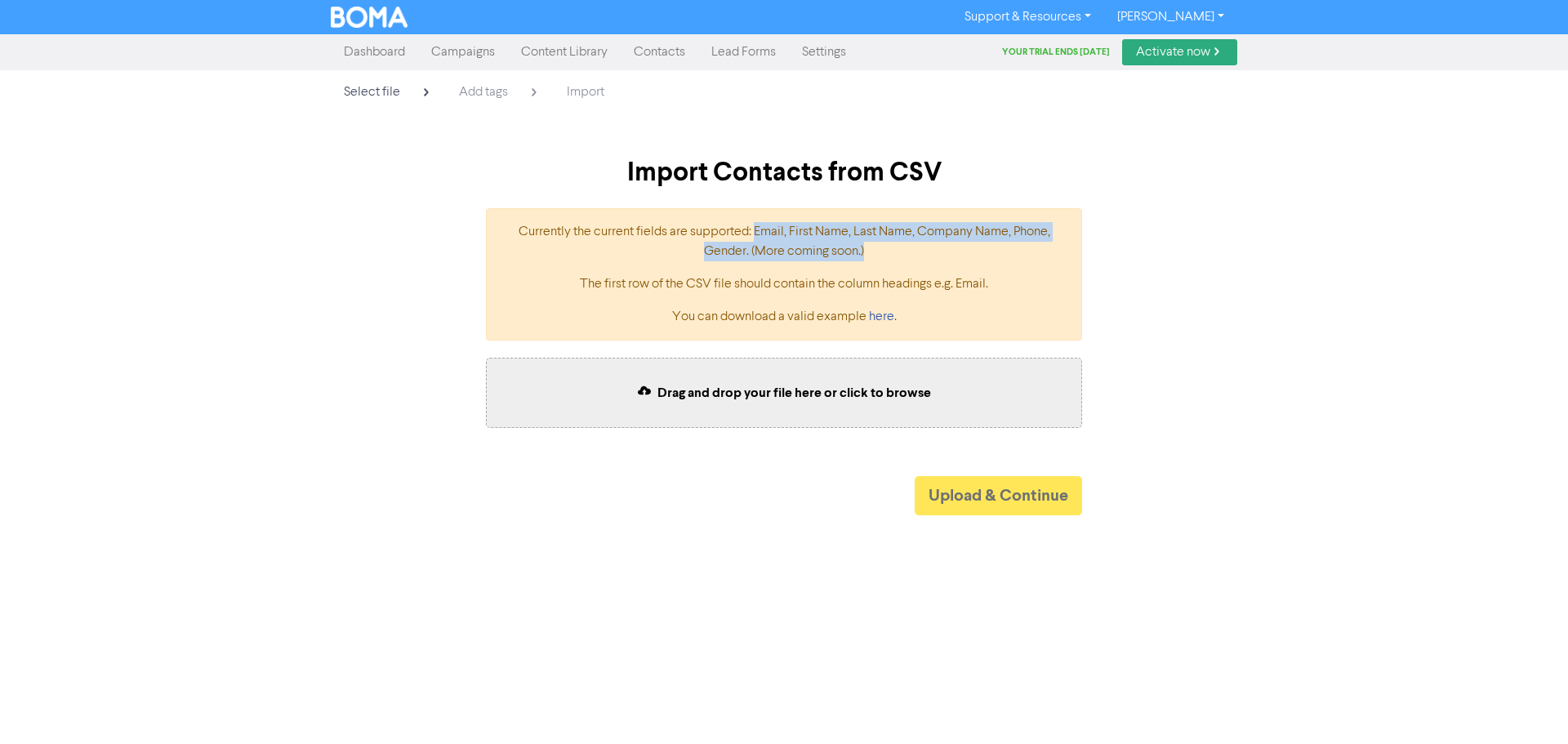
drag, startPoint x: 754, startPoint y: 227, endPoint x: 879, endPoint y: 251, distance: 127.3
click at [879, 251] on p "Currently the current fields are supported: Email, First Name, Last Name, Compa…" at bounding box center [784, 241] width 562 height 39
click at [615, 256] on p "Currently the current fields are supported: Email, First Name, Last Name, Compa…" at bounding box center [784, 241] width 562 height 39
